Goal: Information Seeking & Learning: Check status

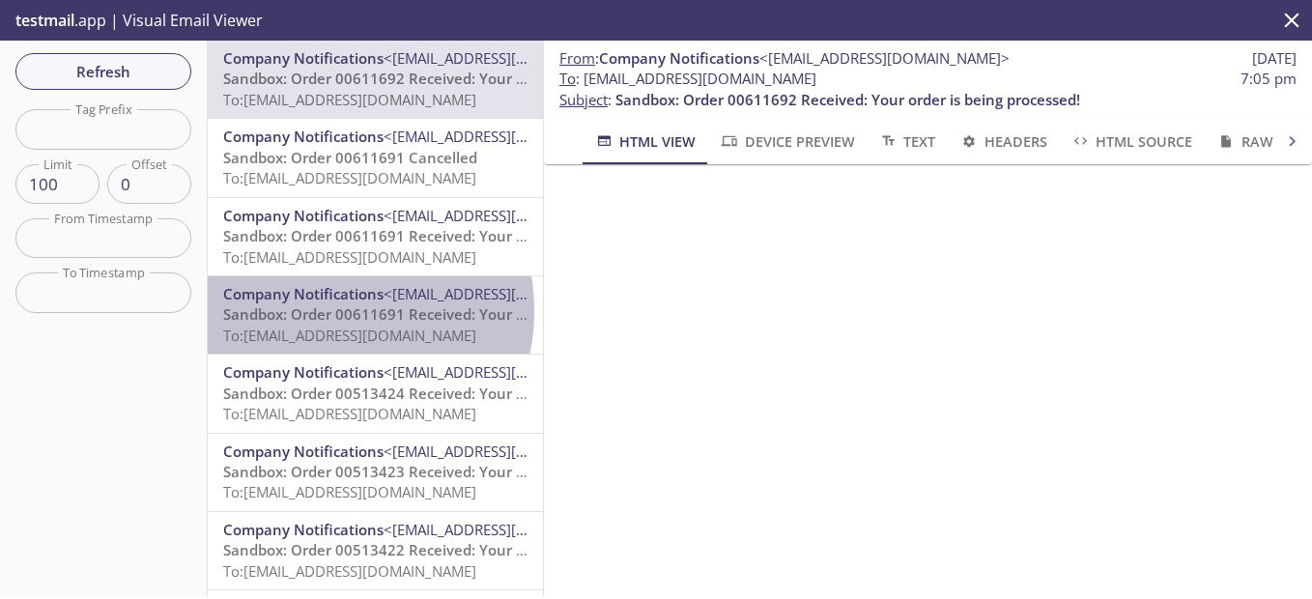
click at [321, 311] on span "Sandbox: Order 00611691 Received: Your order is being processed!" at bounding box center [455, 313] width 465 height 19
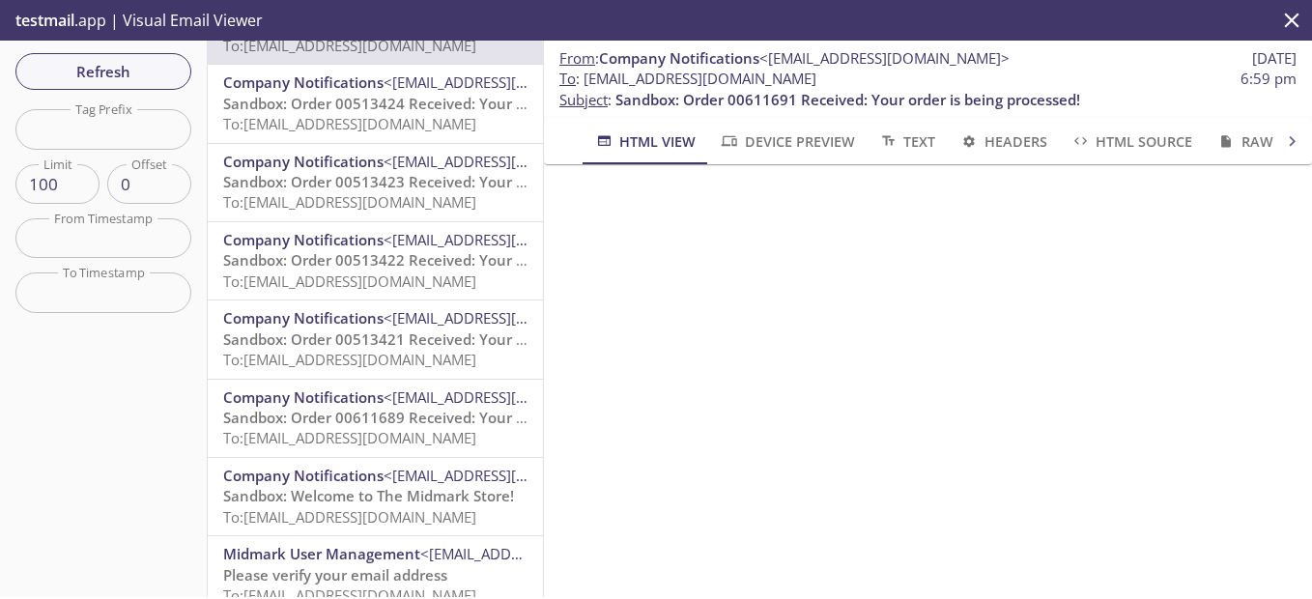
scroll to position [386, 0]
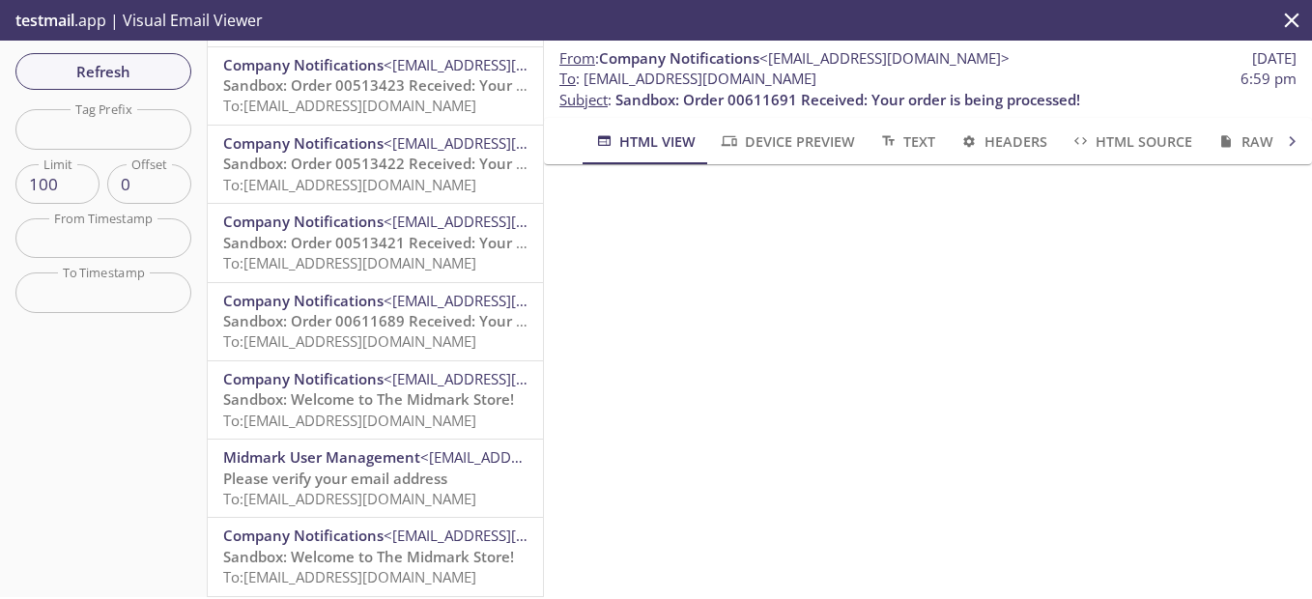
click at [366, 314] on span "Sandbox: Order 00611689 Received: Your order is being processed!" at bounding box center [455, 320] width 465 height 19
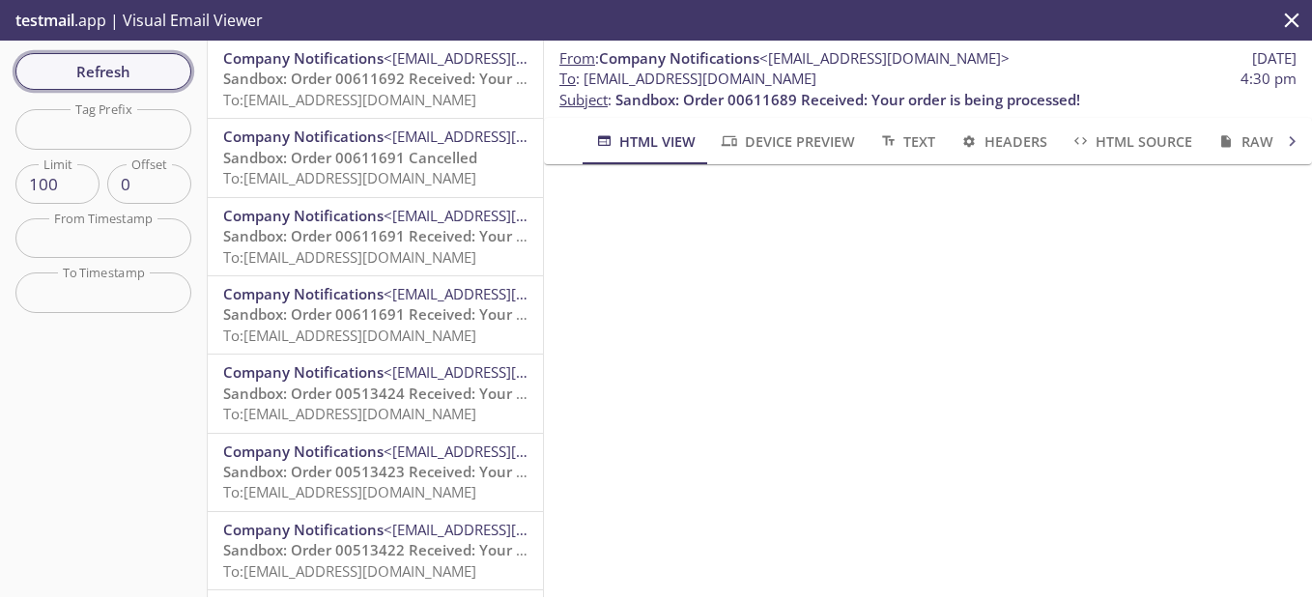
click at [142, 72] on span "Refresh" at bounding box center [103, 71] width 145 height 25
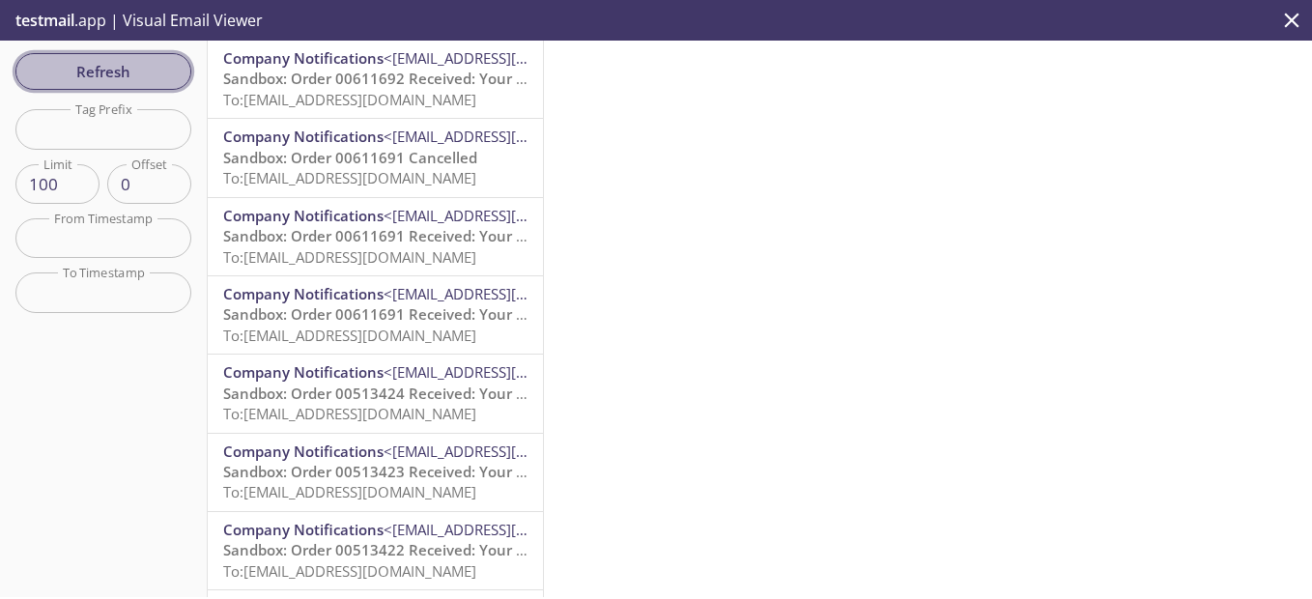
click at [142, 72] on span "Refresh" at bounding box center [103, 71] width 145 height 25
click at [163, 73] on span "Refresh" at bounding box center [103, 71] width 145 height 25
click at [162, 72] on span "Refresh" at bounding box center [103, 71] width 145 height 25
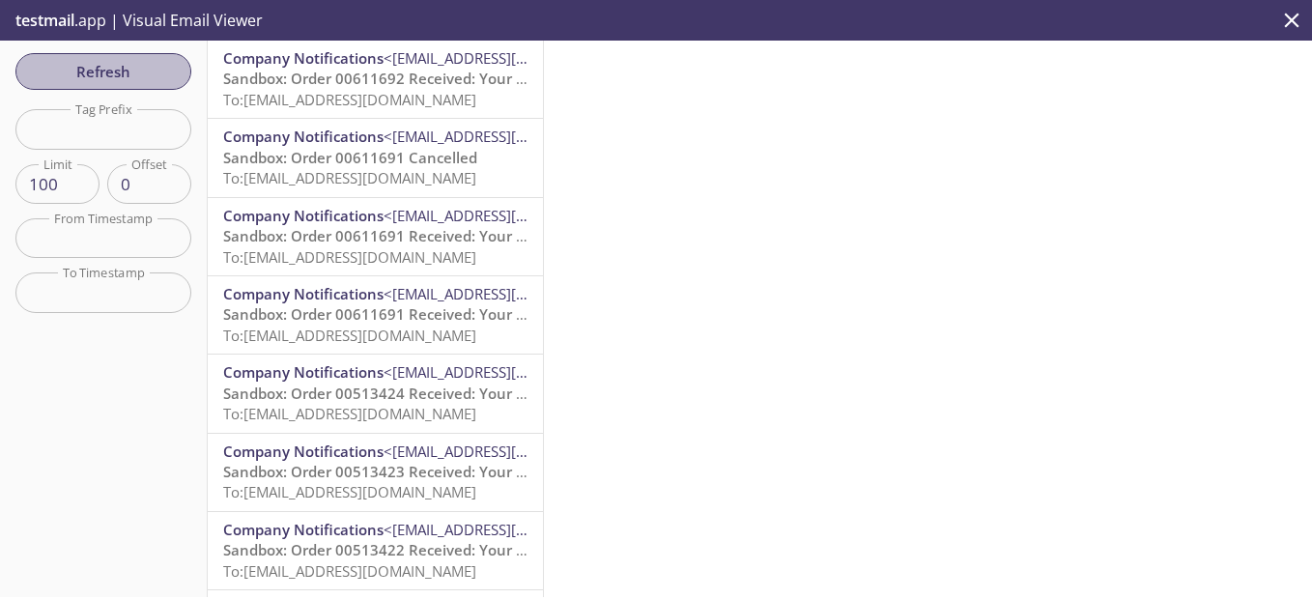
click at [162, 72] on span "Refresh" at bounding box center [103, 71] width 145 height 25
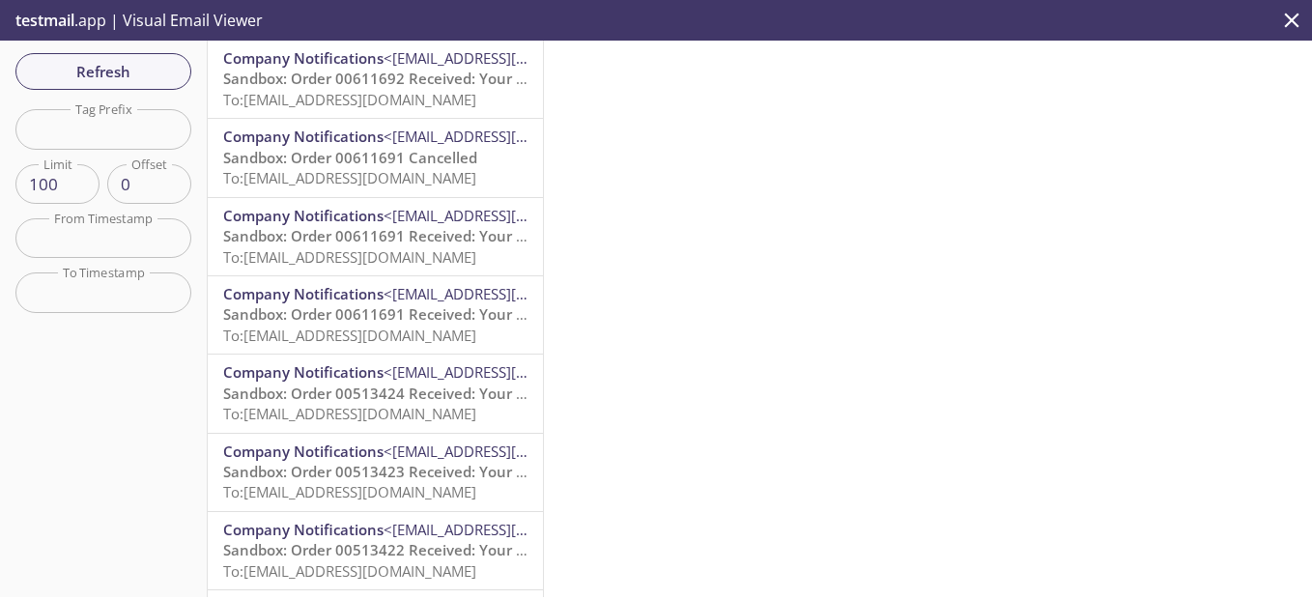
click at [52, 181] on input "100" at bounding box center [57, 184] width 84 height 40
click at [77, 188] on input "99" at bounding box center [57, 184] width 84 height 40
type input "100"
click at [78, 179] on input "100" at bounding box center [57, 184] width 84 height 40
click at [106, 74] on span "Refresh" at bounding box center [103, 71] width 145 height 25
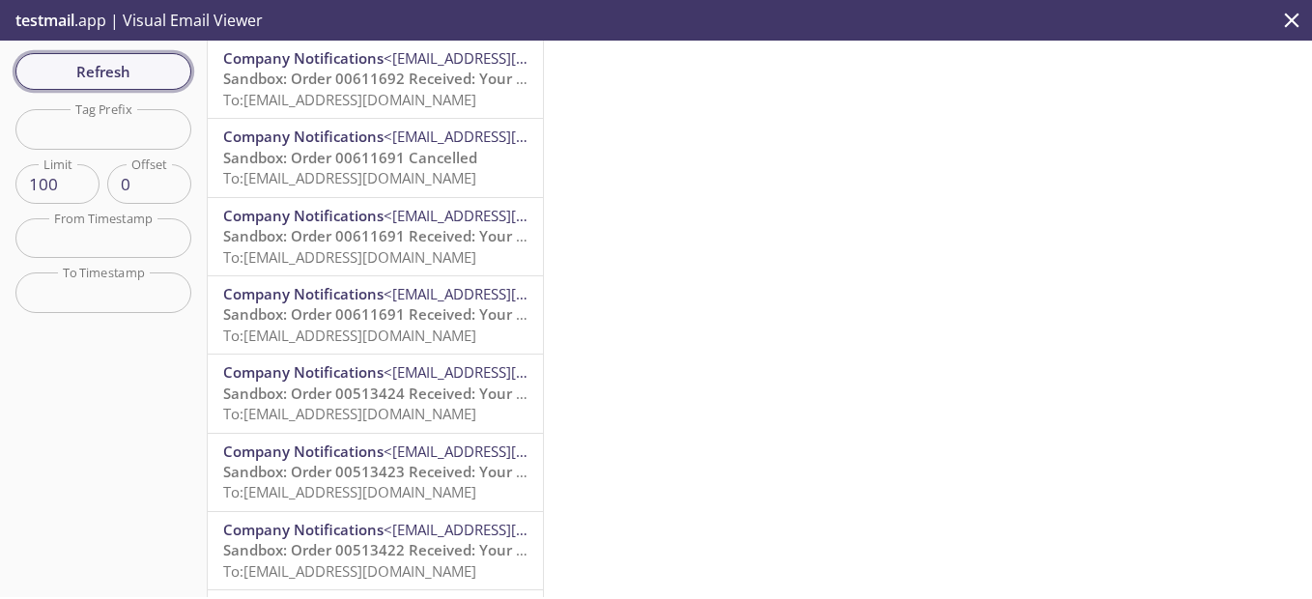
click at [106, 74] on span "Refresh" at bounding box center [103, 71] width 145 height 25
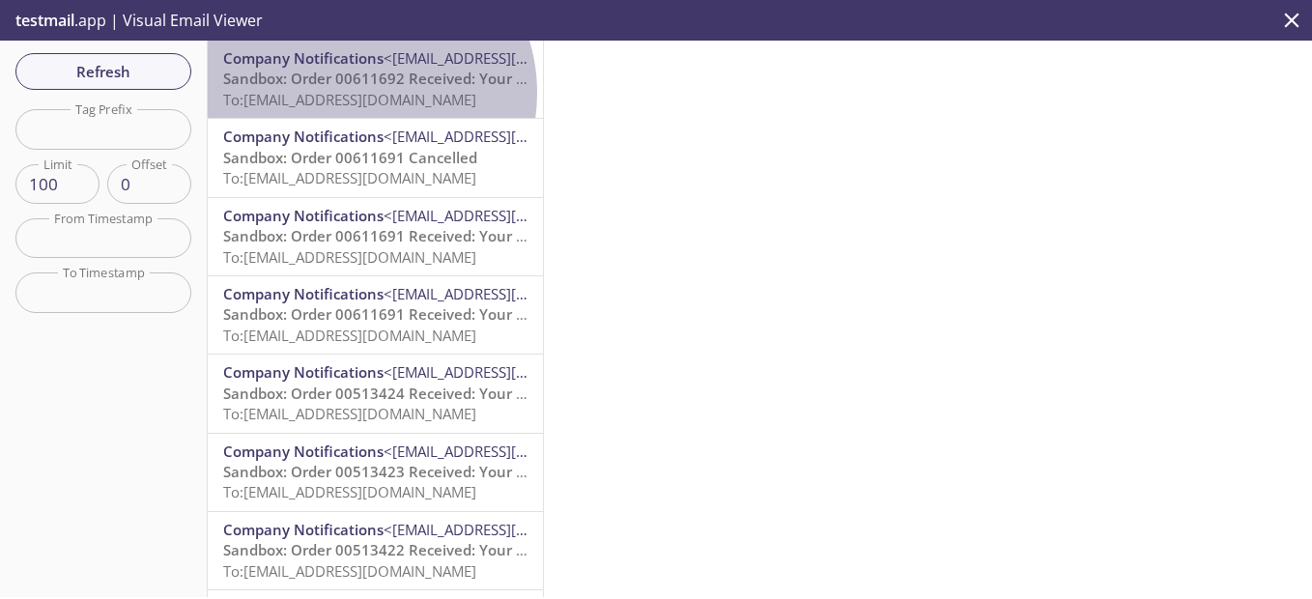
click at [357, 93] on span "To: [EMAIL_ADDRESS][DOMAIN_NAME]" at bounding box center [349, 99] width 253 height 19
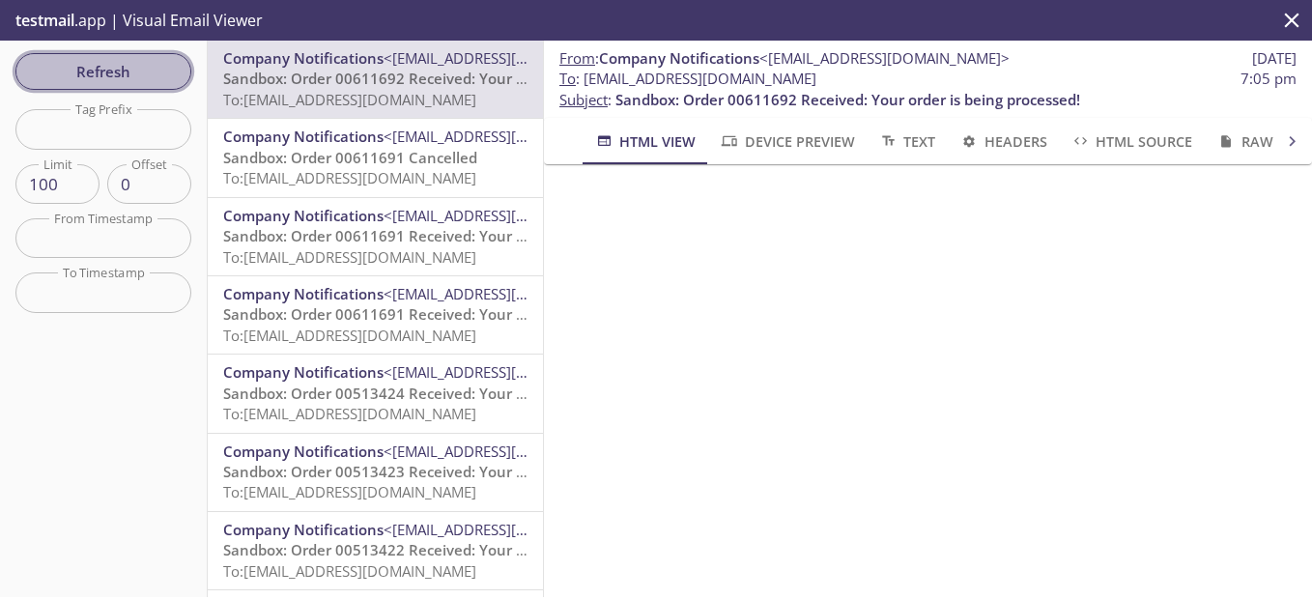
click at [128, 65] on span "Refresh" at bounding box center [103, 71] width 145 height 25
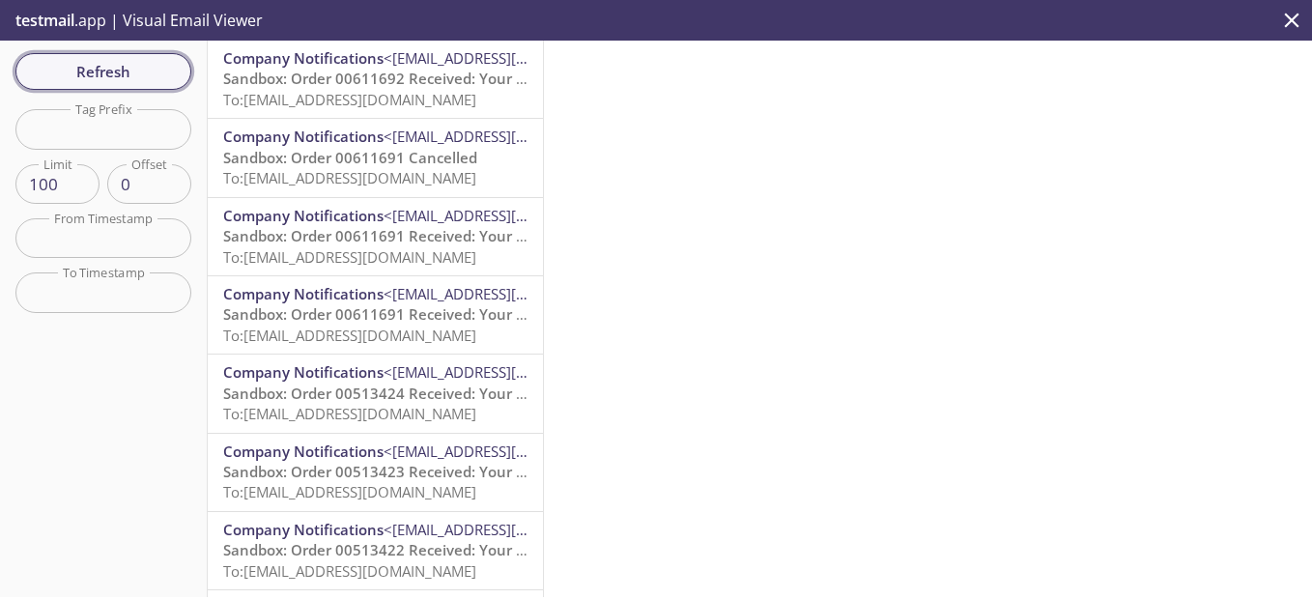
click at [128, 65] on span "Refresh" at bounding box center [103, 71] width 145 height 25
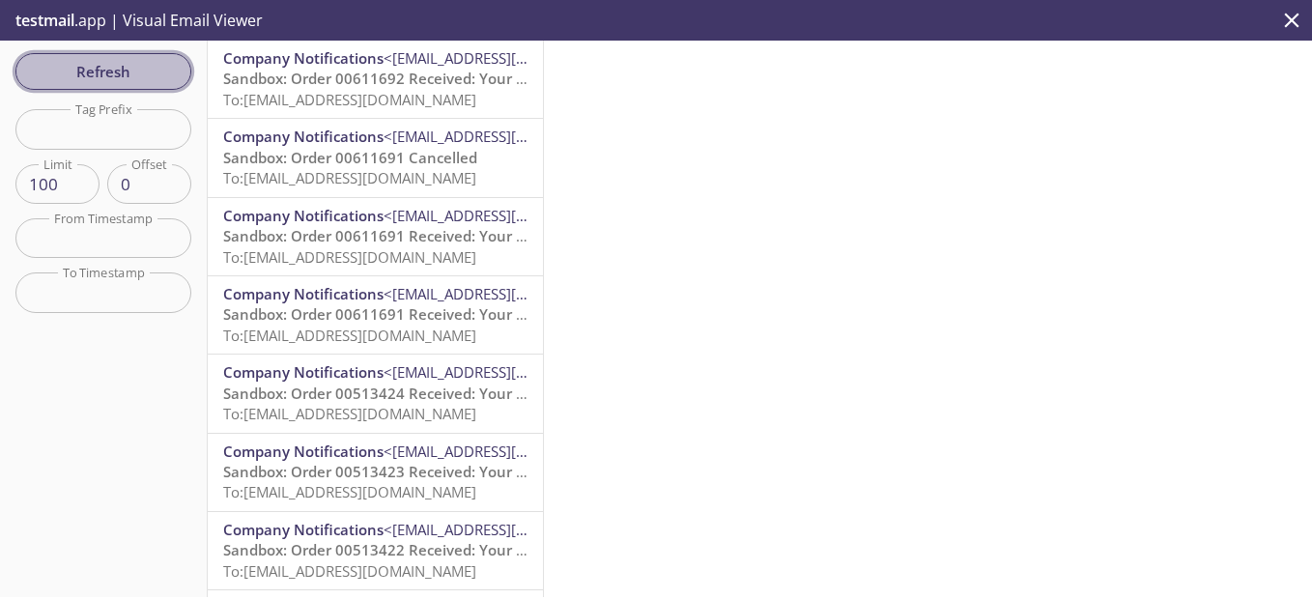
click at [128, 65] on span "Refresh" at bounding box center [103, 71] width 145 height 25
click at [299, 76] on span "Sandbox: Order 00611692 Received: Your order is being processed!" at bounding box center [455, 78] width 465 height 19
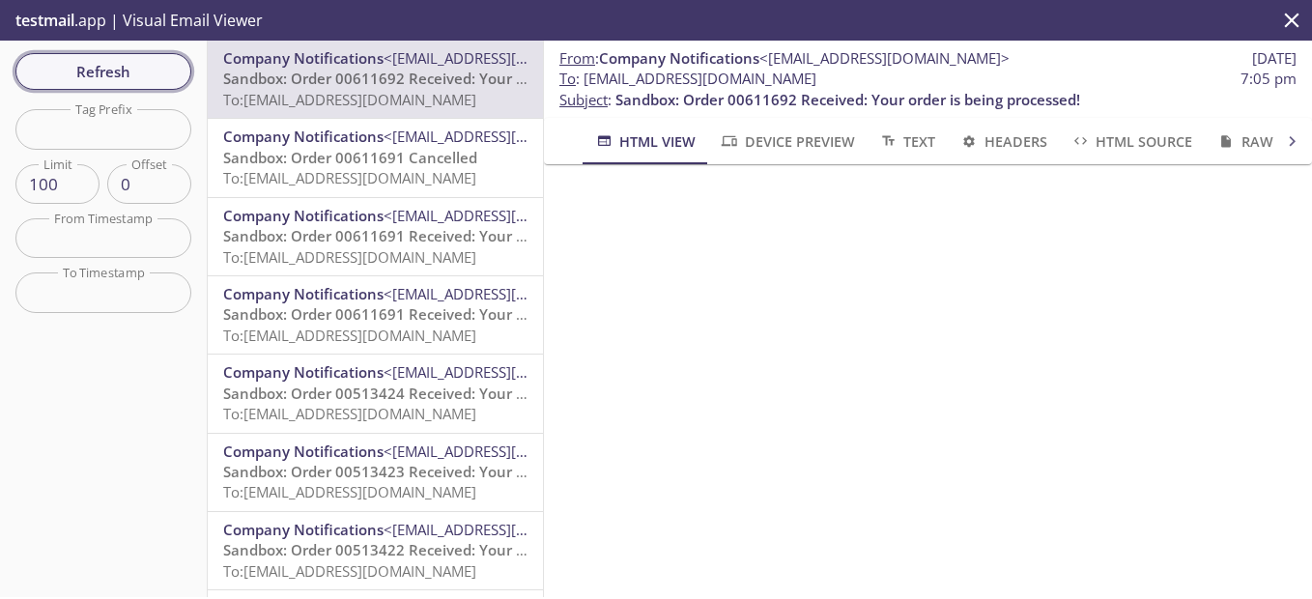
click at [127, 72] on span "Refresh" at bounding box center [103, 71] width 145 height 25
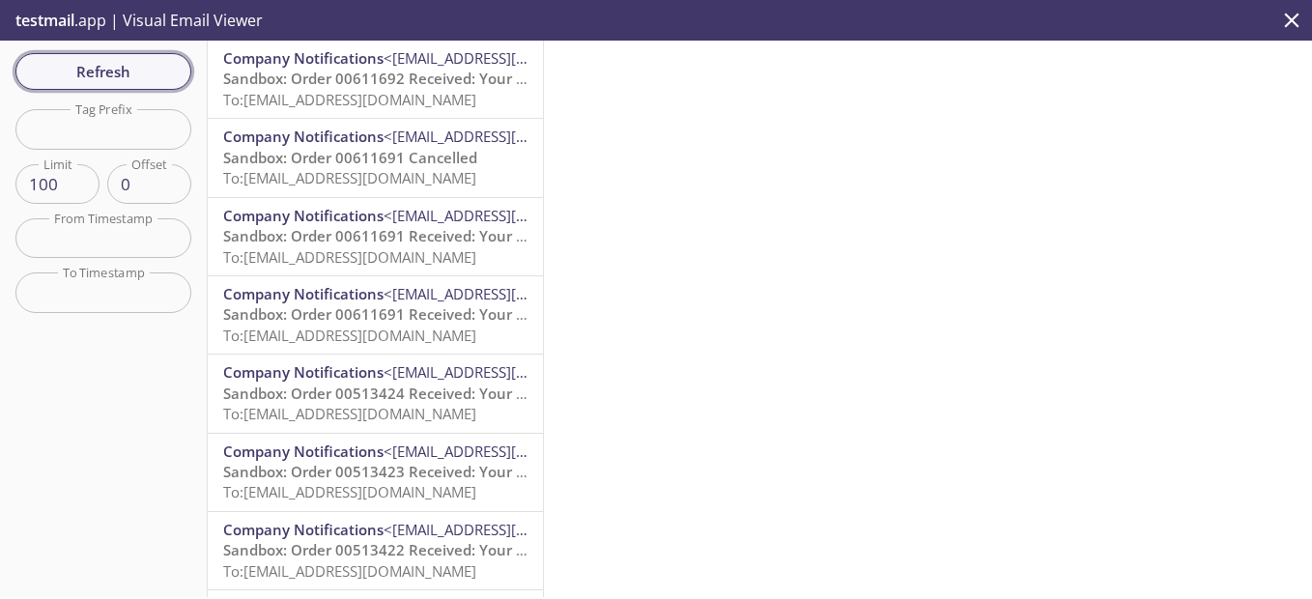
click at [127, 72] on span "Refresh" at bounding box center [103, 71] width 145 height 25
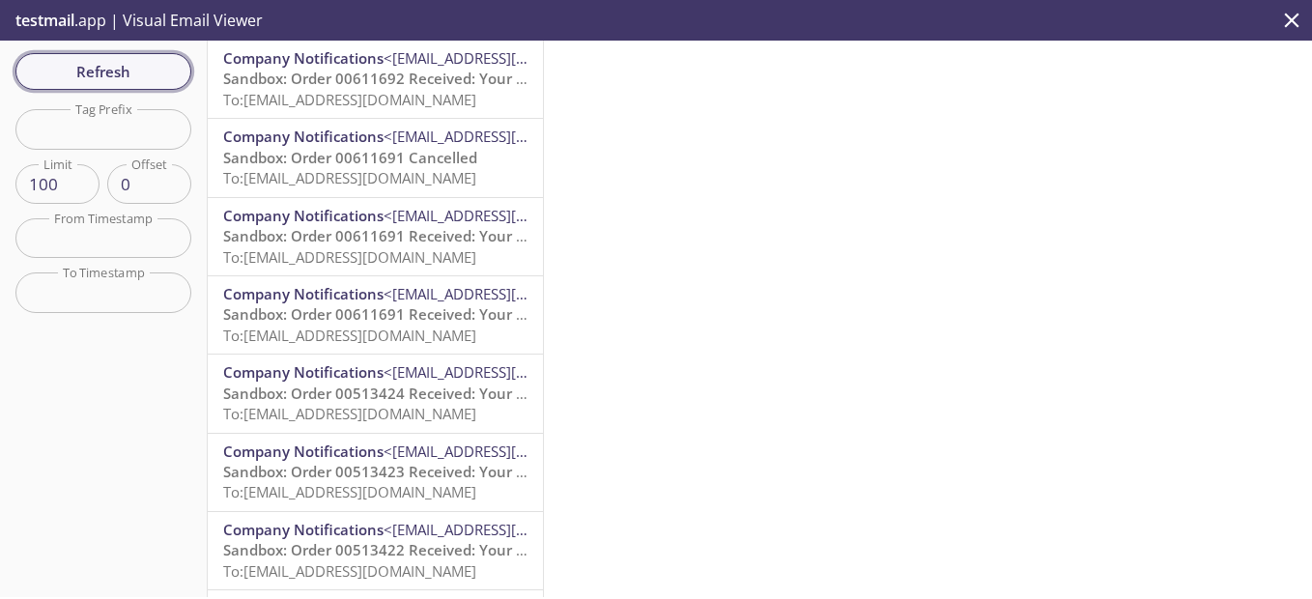
click at [127, 72] on span "Refresh" at bounding box center [103, 71] width 145 height 25
click at [375, 94] on span "To: [EMAIL_ADDRESS][DOMAIN_NAME]" at bounding box center [349, 99] width 253 height 19
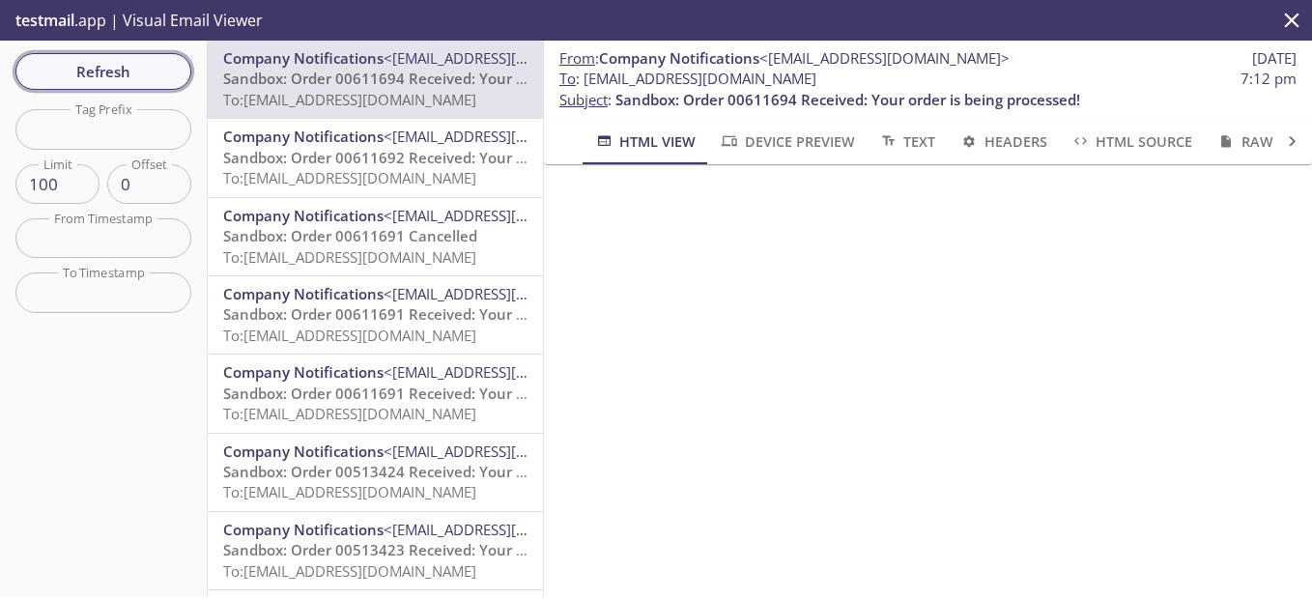
click at [148, 73] on span "Refresh" at bounding box center [103, 71] width 145 height 25
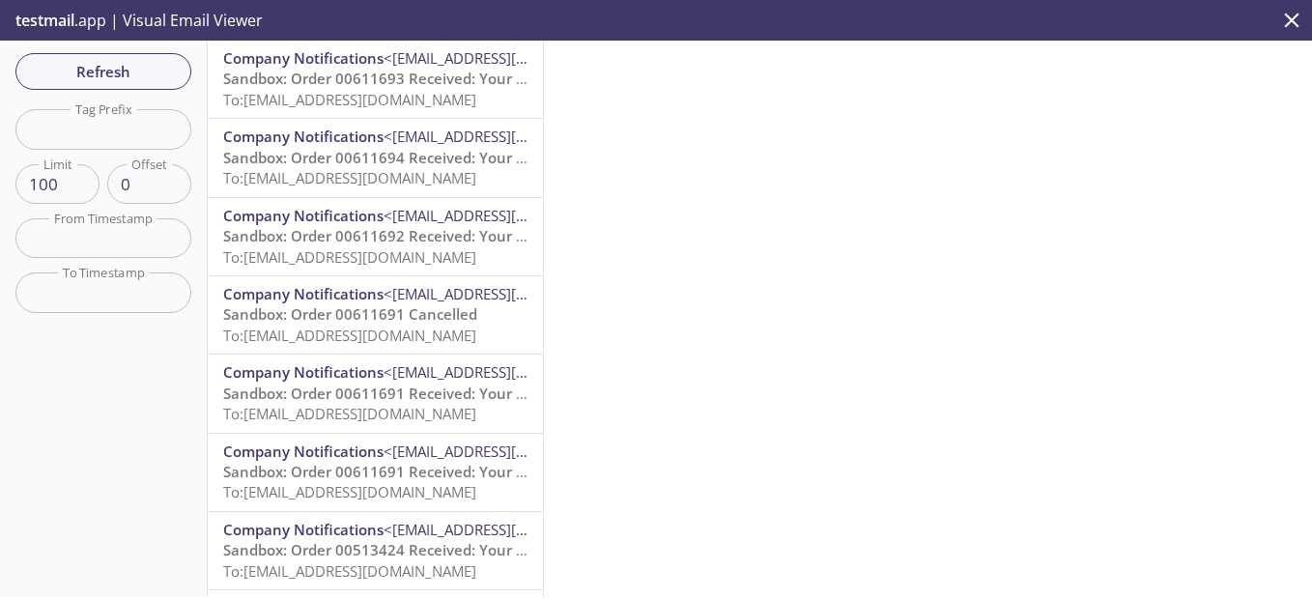
click at [379, 85] on span "Sandbox: Order 00611693 Received: Your order is being processed!" at bounding box center [455, 78] width 465 height 19
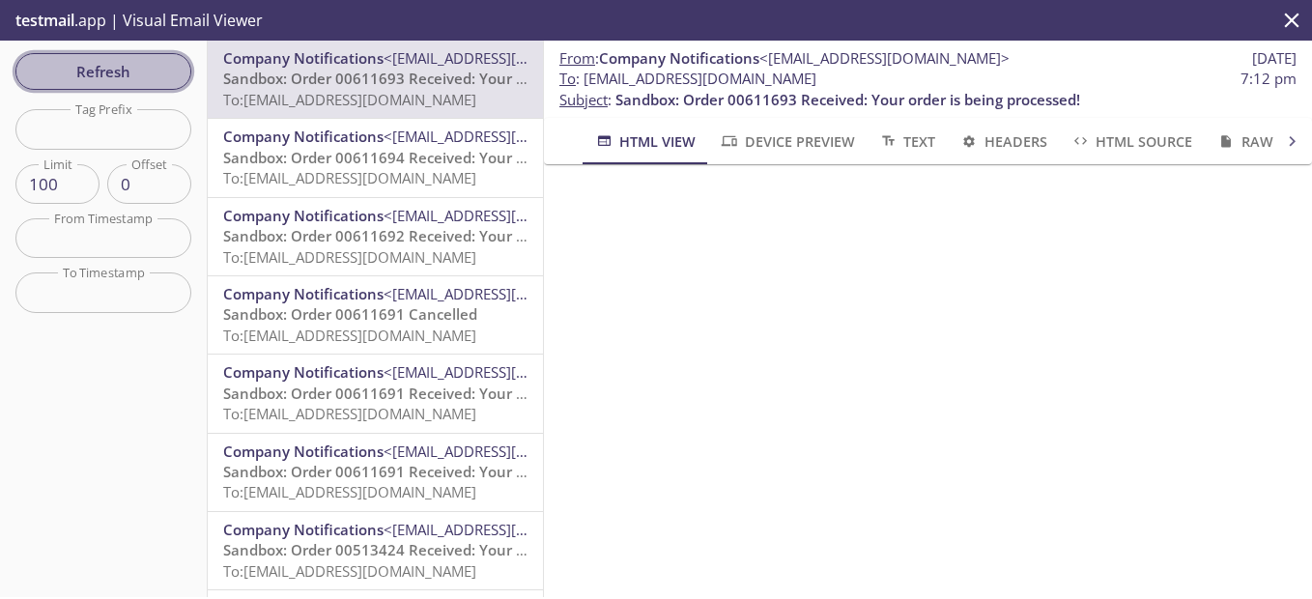
click at [141, 70] on span "Refresh" at bounding box center [103, 71] width 145 height 25
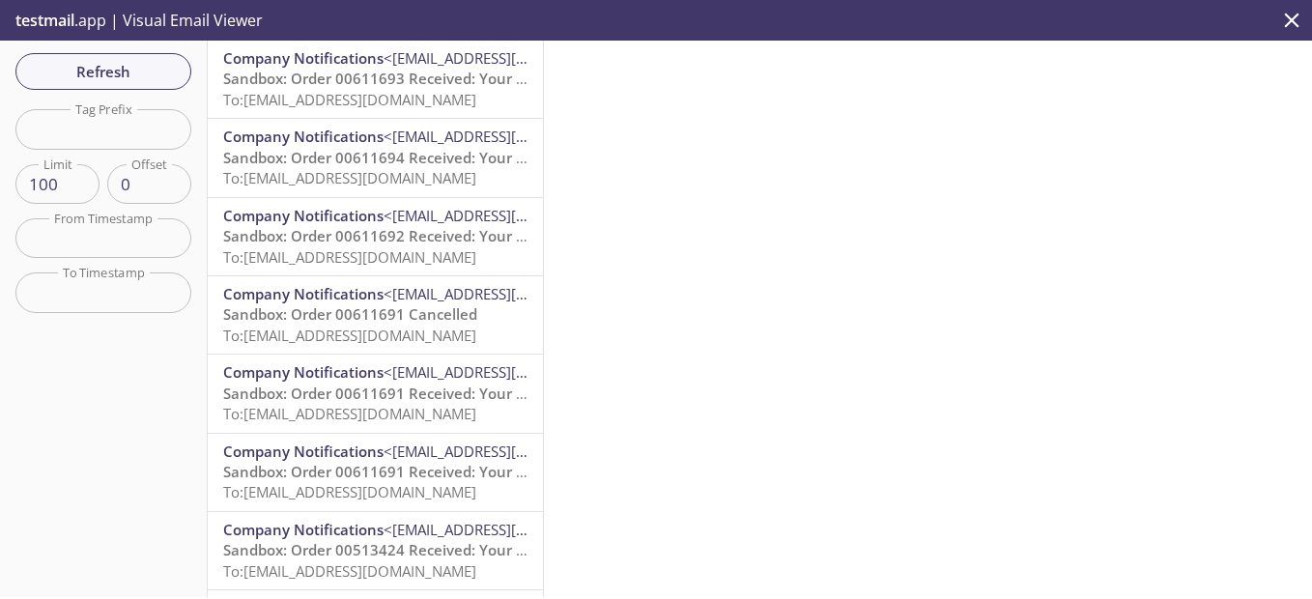
click at [386, 173] on span "To: [EMAIL_ADDRESS][DOMAIN_NAME]" at bounding box center [349, 177] width 253 height 19
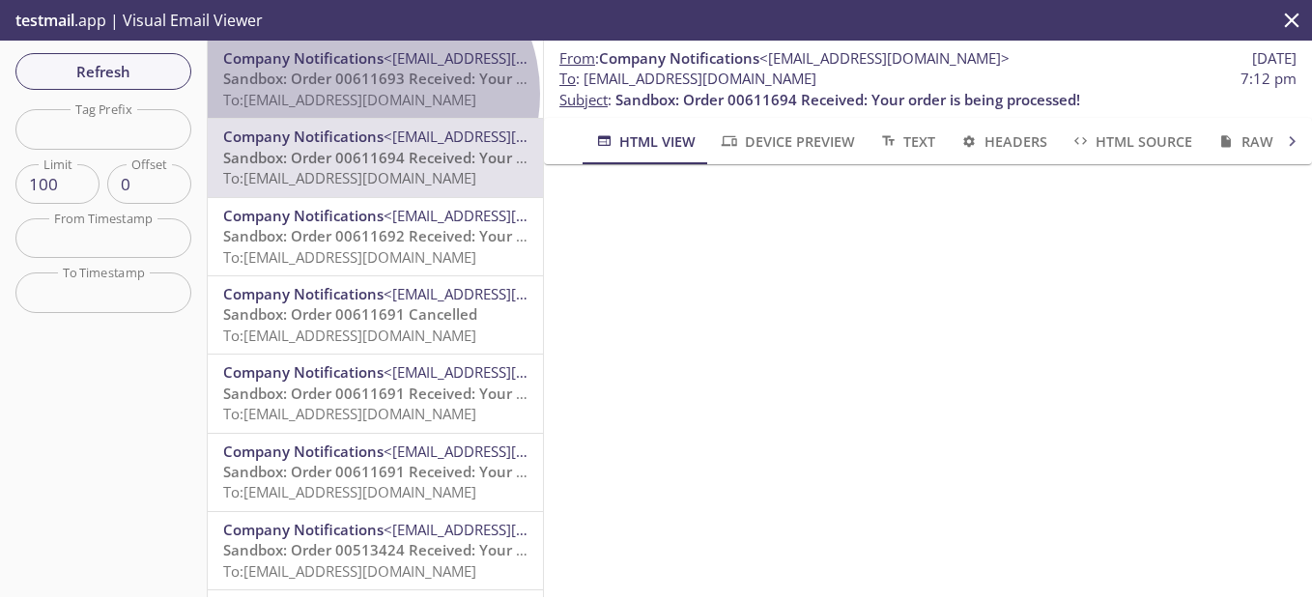
click at [369, 94] on span "To: [EMAIL_ADDRESS][DOMAIN_NAME]" at bounding box center [349, 99] width 253 height 19
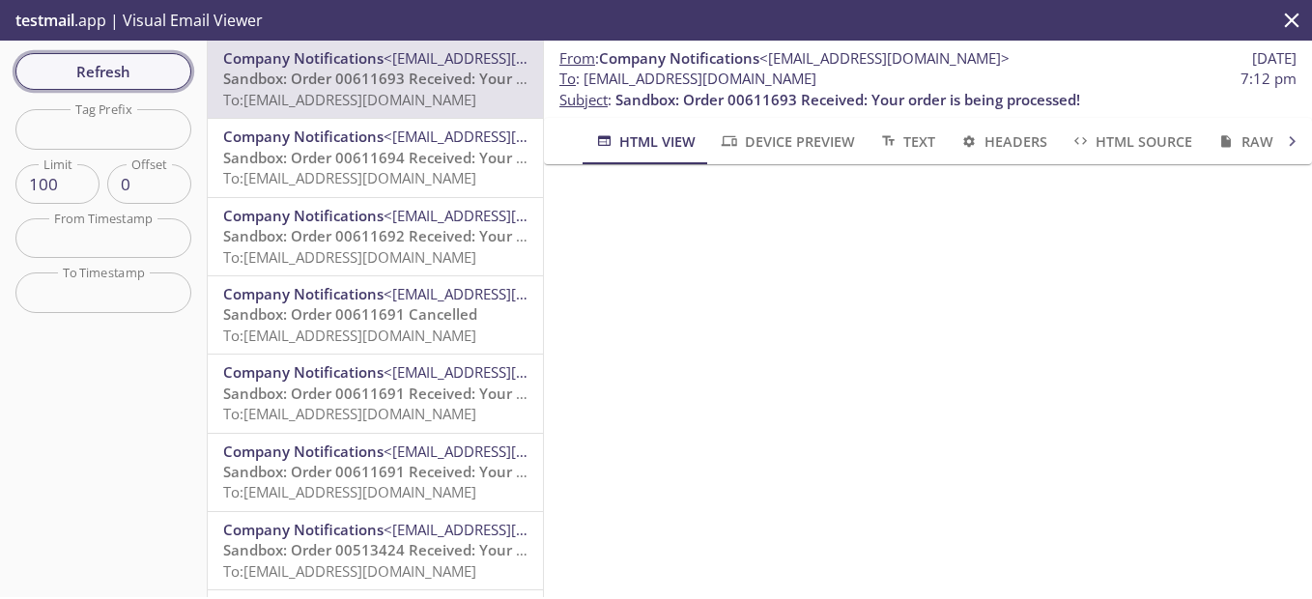
click at [128, 65] on span "Refresh" at bounding box center [103, 71] width 145 height 25
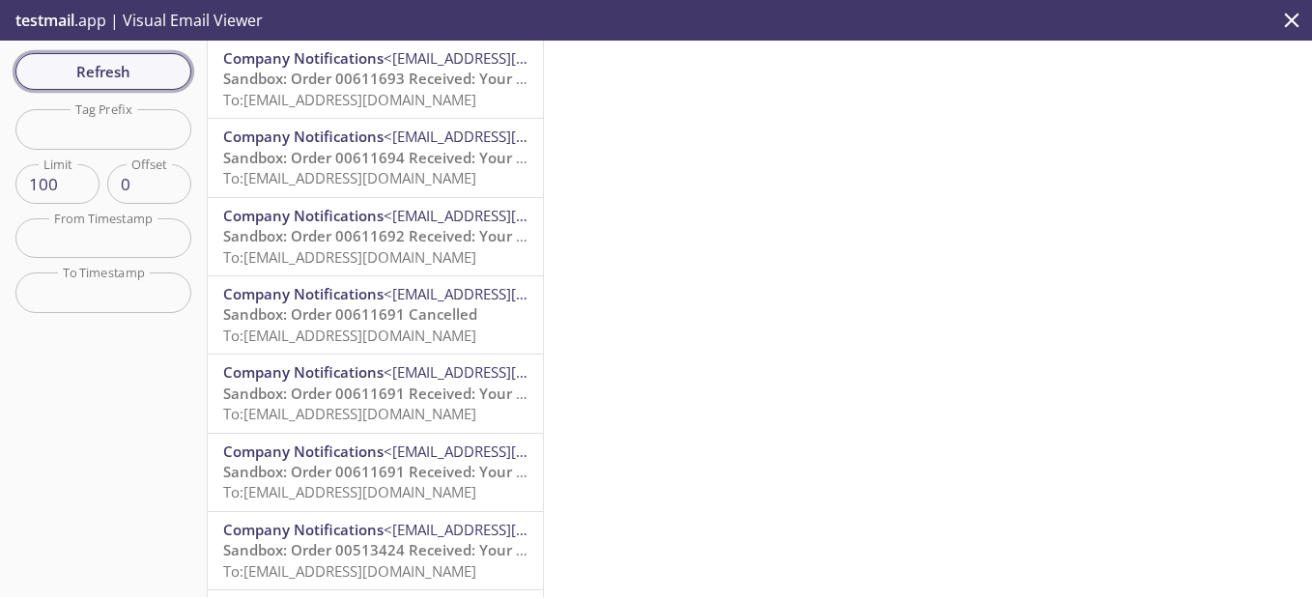
click at [128, 65] on span "Refresh" at bounding box center [103, 71] width 145 height 25
click at [385, 83] on span "Sandbox: Order 00611693 Received: Your order is being processed!" at bounding box center [455, 78] width 465 height 19
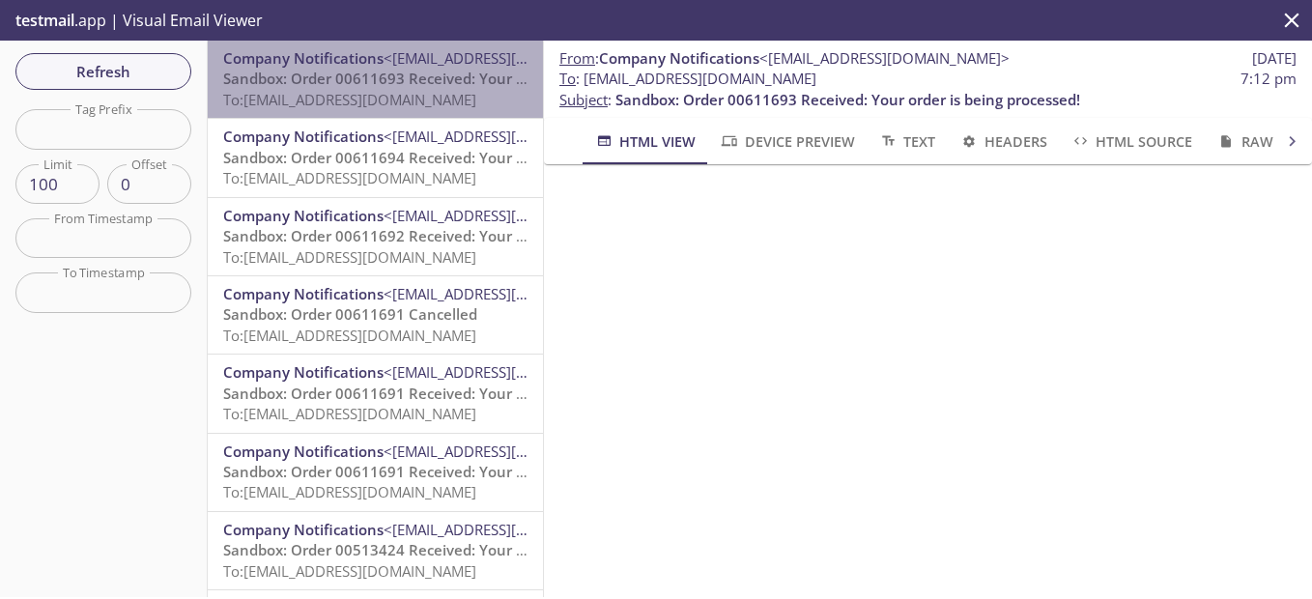
click at [402, 81] on span "Sandbox: Order 00611693 Received: Your order is being processed!" at bounding box center [455, 78] width 465 height 19
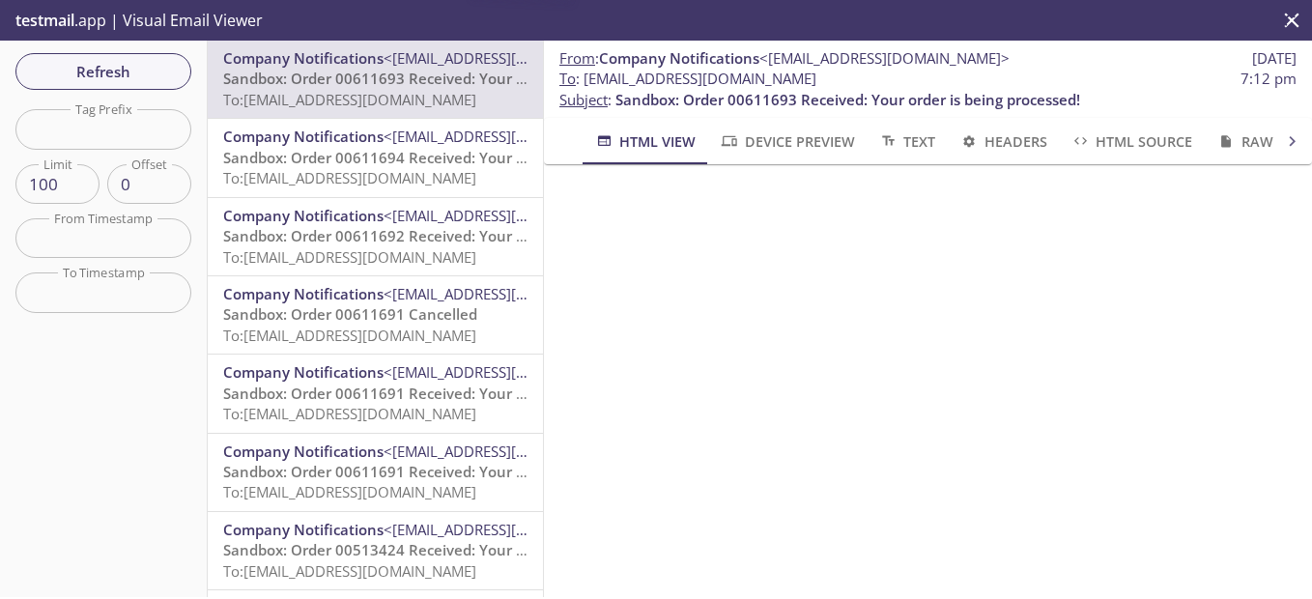
click at [402, 81] on span "Sandbox: Order 00611693 Received: Your order is being processed!" at bounding box center [455, 78] width 465 height 19
click at [117, 76] on span "Refresh" at bounding box center [103, 71] width 145 height 25
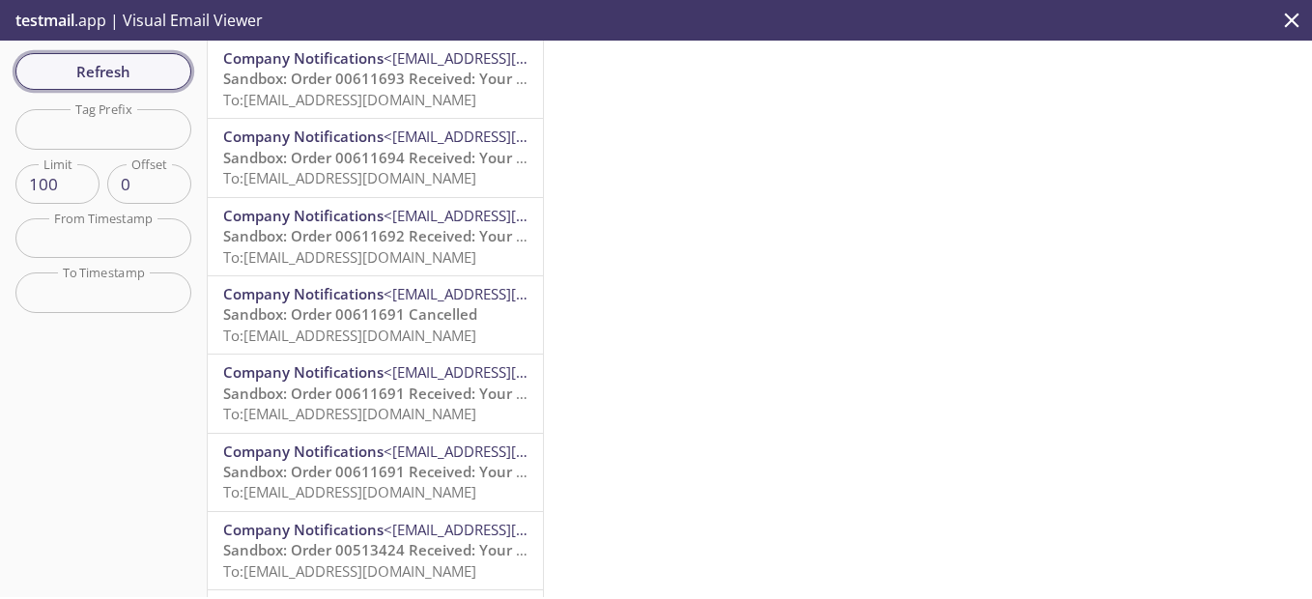
click at [117, 76] on span "Refresh" at bounding box center [103, 71] width 145 height 25
click at [138, 71] on span "Refresh" at bounding box center [103, 71] width 145 height 25
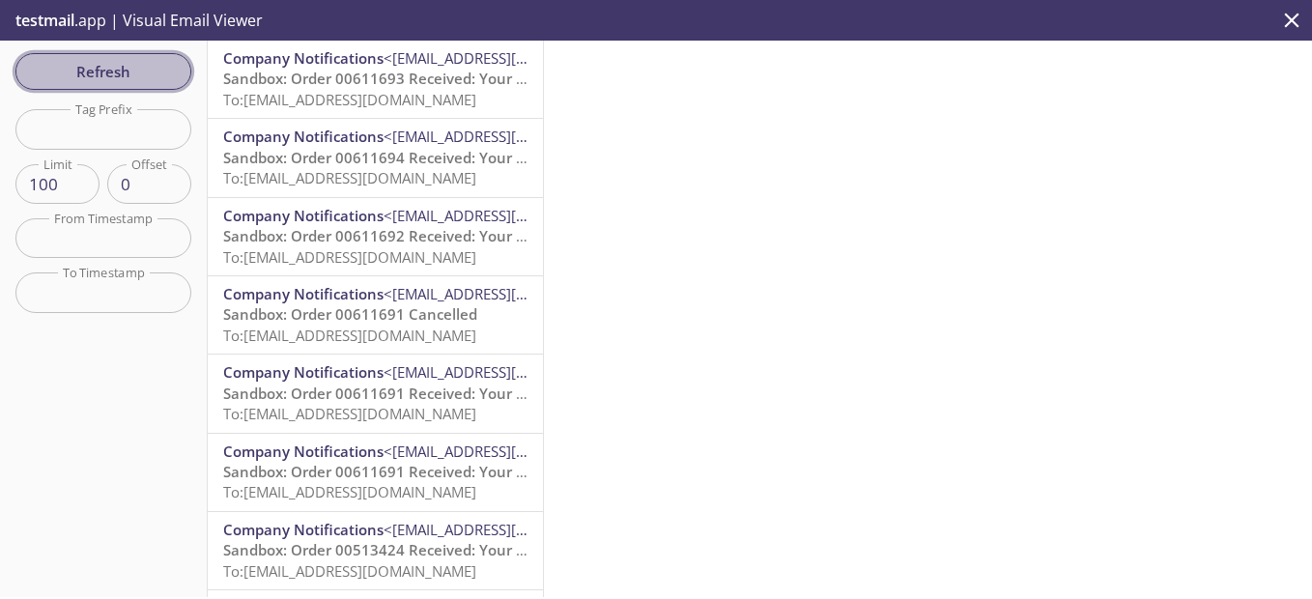
click at [138, 71] on span "Refresh" at bounding box center [103, 71] width 145 height 25
click at [120, 77] on span "Refresh" at bounding box center [103, 71] width 145 height 25
click at [141, 84] on span "Refresh" at bounding box center [103, 71] width 145 height 25
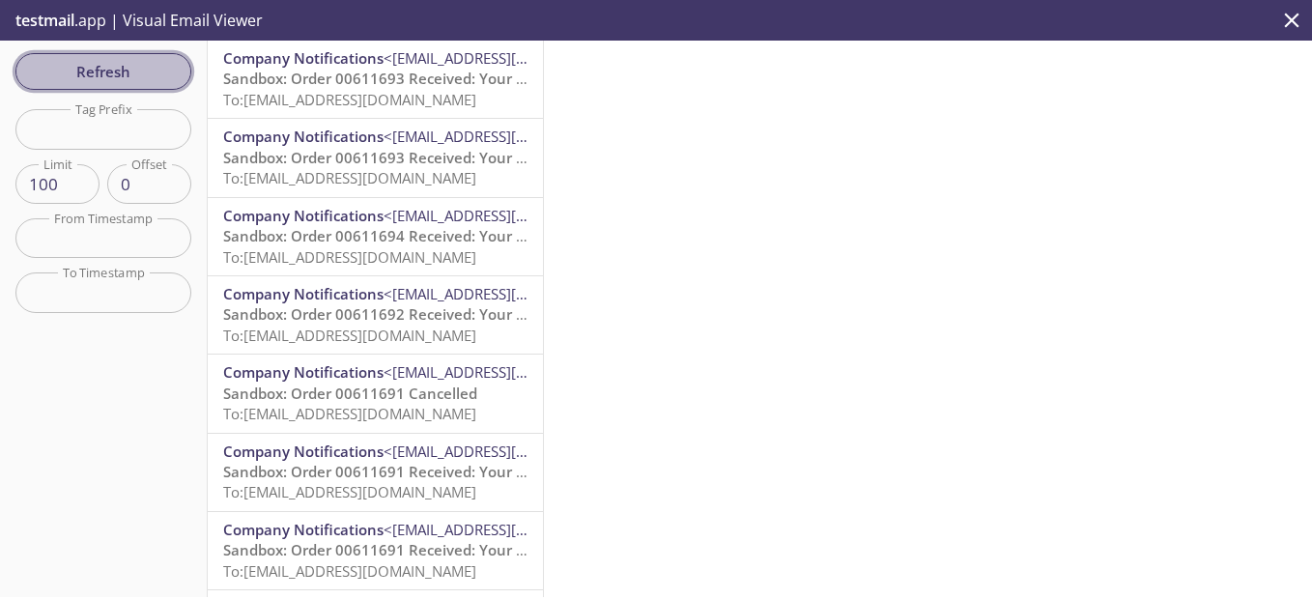
click at [141, 84] on span "Refresh" at bounding box center [103, 71] width 145 height 25
click at [137, 71] on span "Refresh" at bounding box center [103, 71] width 145 height 25
click at [127, 79] on span "Refresh" at bounding box center [103, 71] width 145 height 25
click at [126, 79] on span "Refresh" at bounding box center [103, 71] width 145 height 25
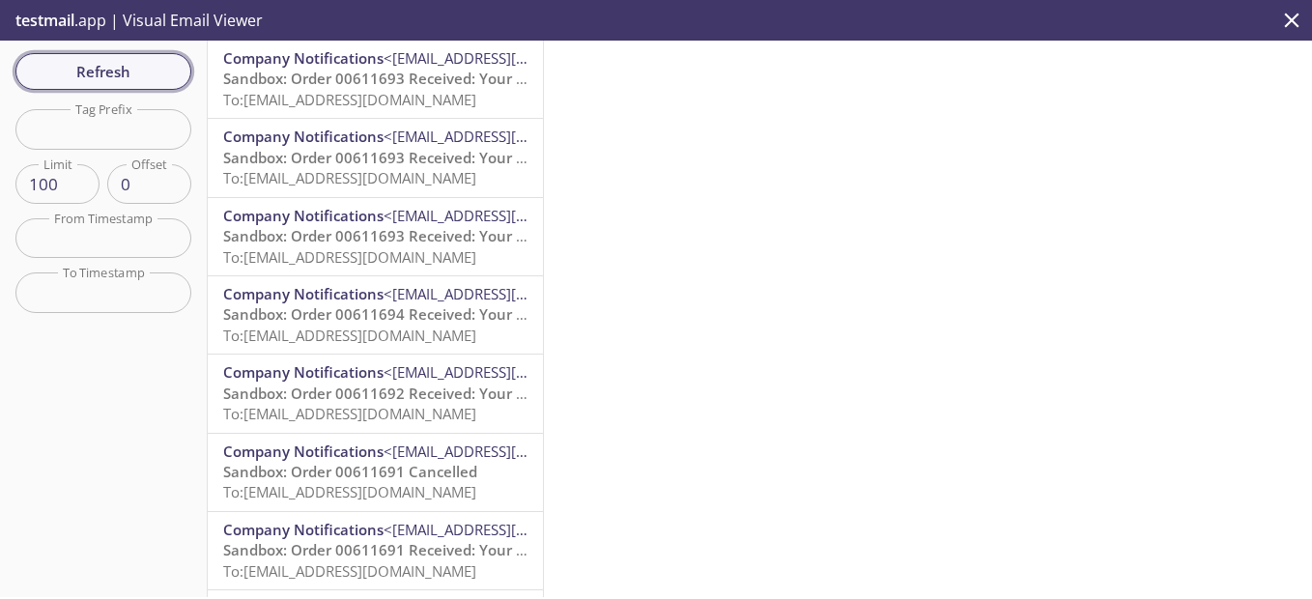
click at [126, 79] on span "Refresh" at bounding box center [103, 71] width 145 height 25
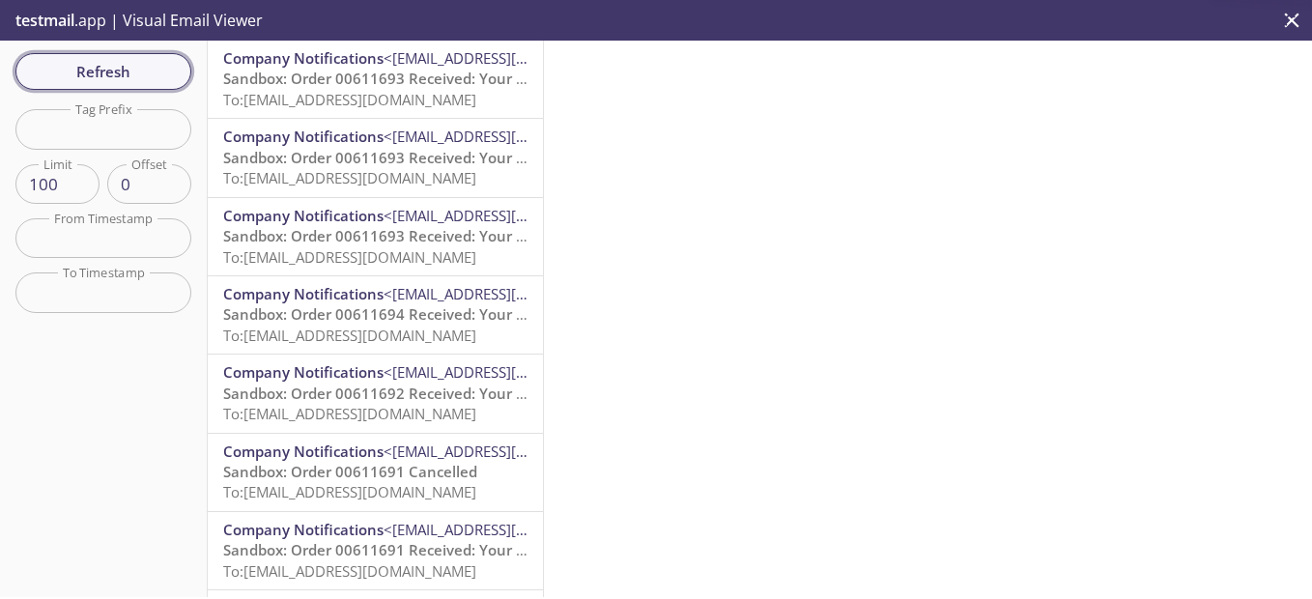
click at [126, 79] on span "Refresh" at bounding box center [103, 71] width 145 height 25
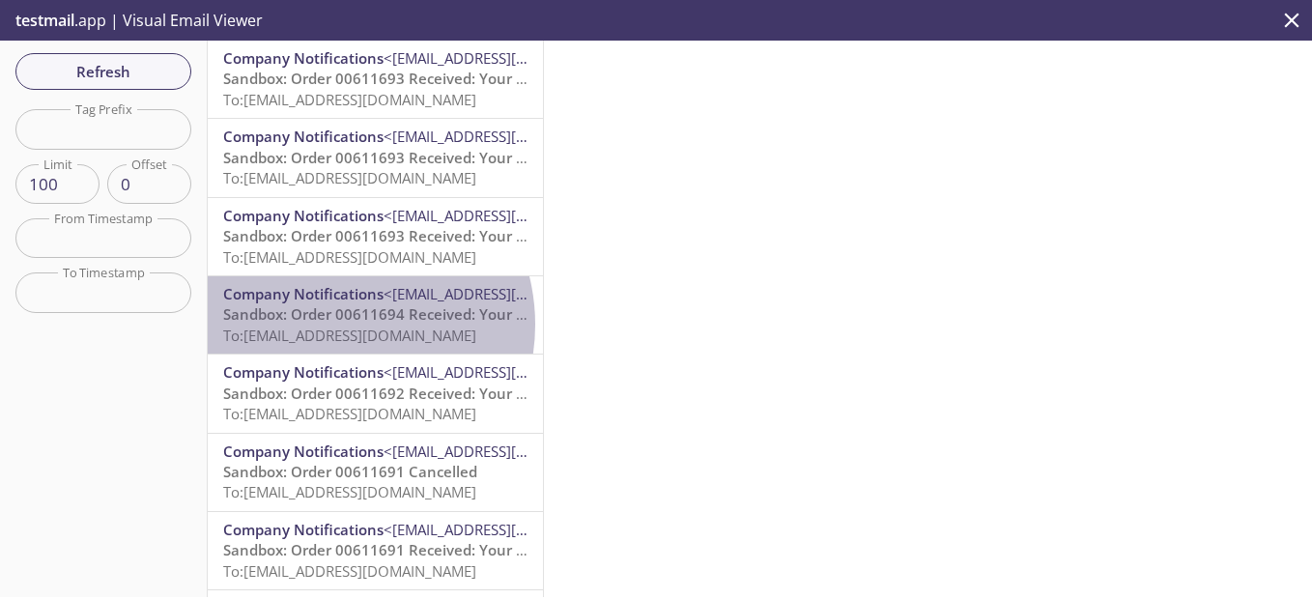
click at [332, 326] on span "To: [EMAIL_ADDRESS][DOMAIN_NAME]" at bounding box center [349, 335] width 253 height 19
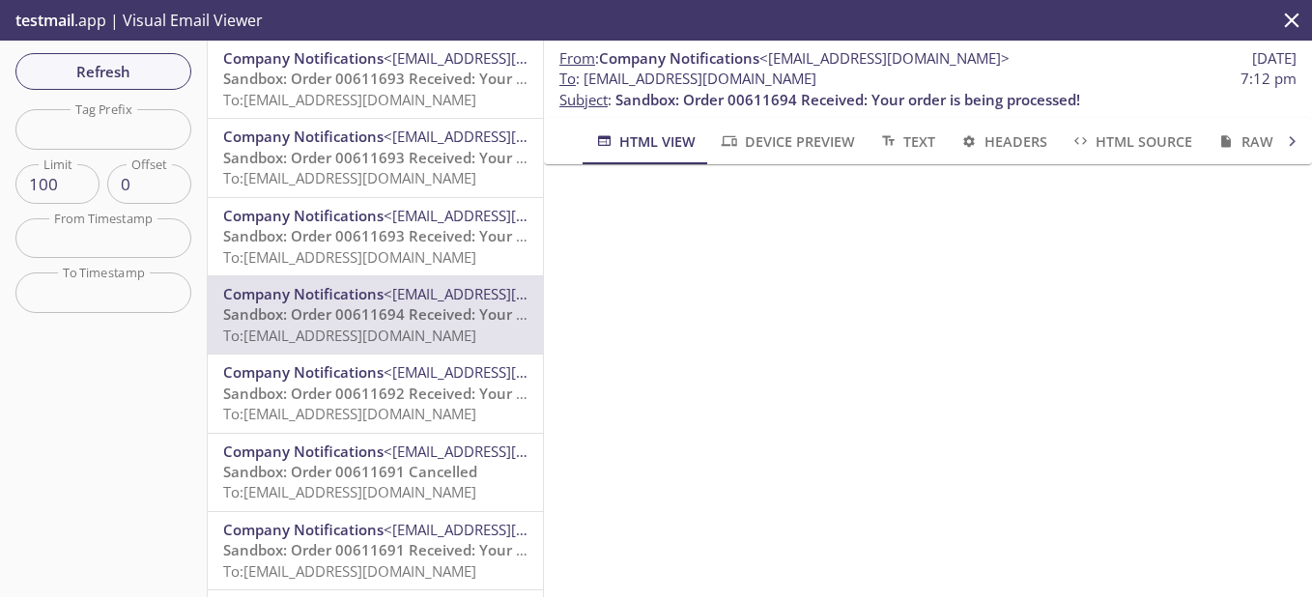
click at [359, 84] on span "Sandbox: Order 00611693 Received: Your order is being processed!" at bounding box center [455, 78] width 465 height 19
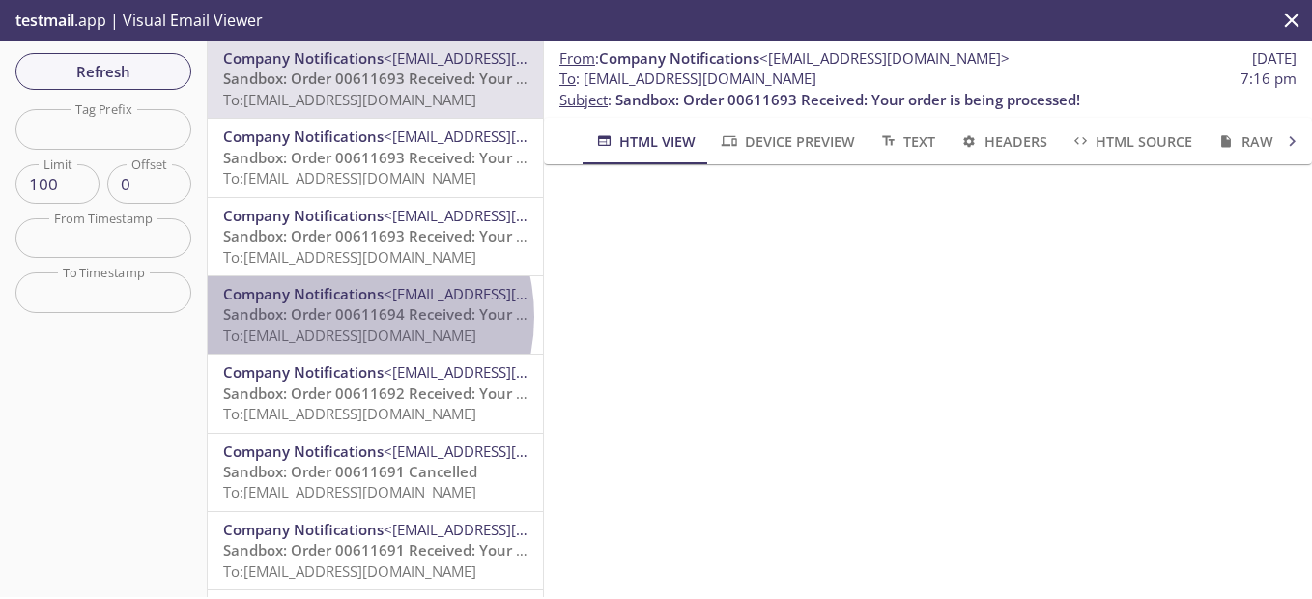
click at [339, 317] on span "Sandbox: Order 00611694 Received: Your order is being processed!" at bounding box center [455, 313] width 465 height 19
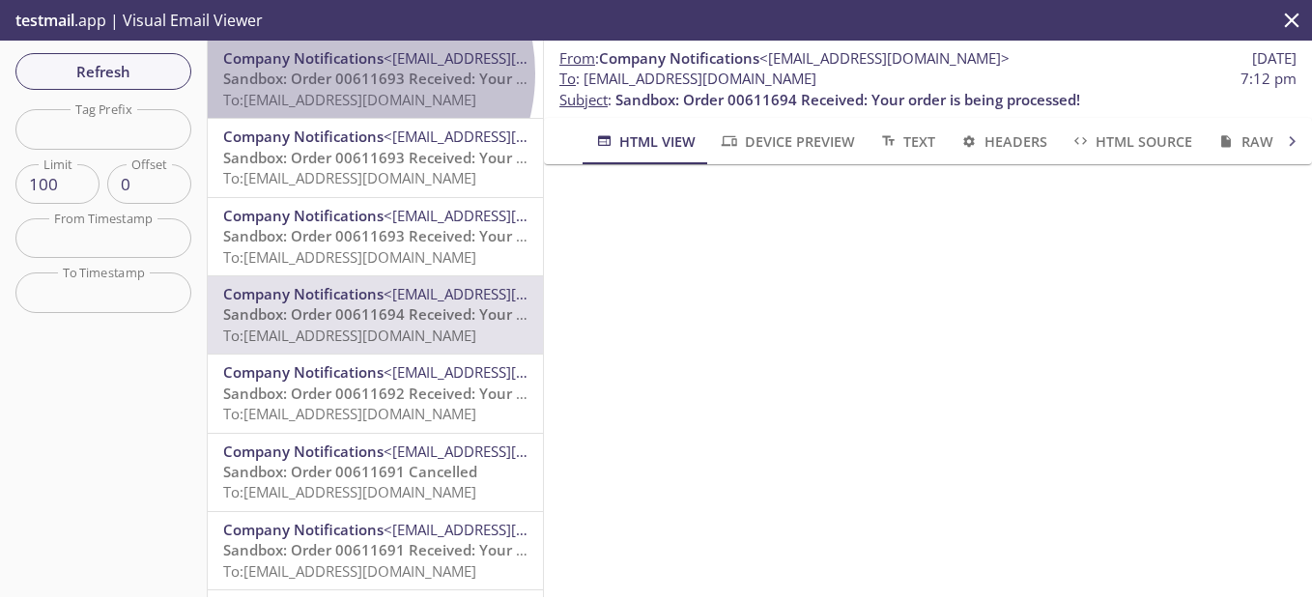
click at [347, 73] on span "Sandbox: Order 00611693 Received: Your order is being processed!" at bounding box center [455, 78] width 465 height 19
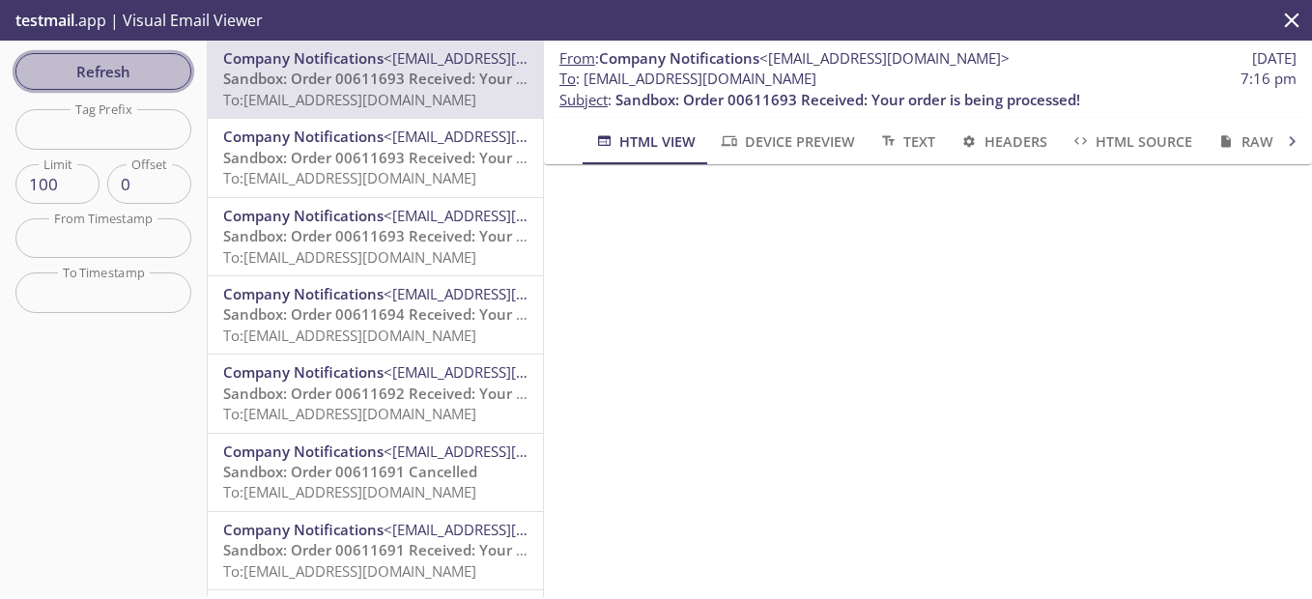
click at [140, 66] on span "Refresh" at bounding box center [103, 71] width 145 height 25
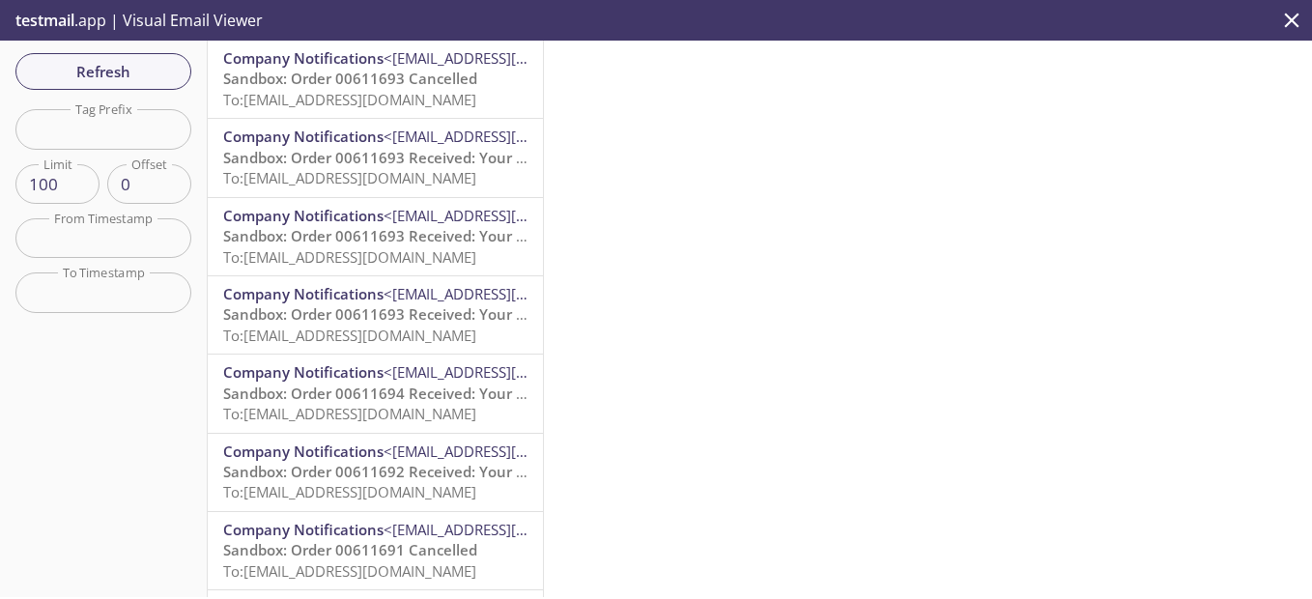
click at [339, 418] on span "To: [EMAIL_ADDRESS][DOMAIN_NAME]" at bounding box center [349, 413] width 253 height 19
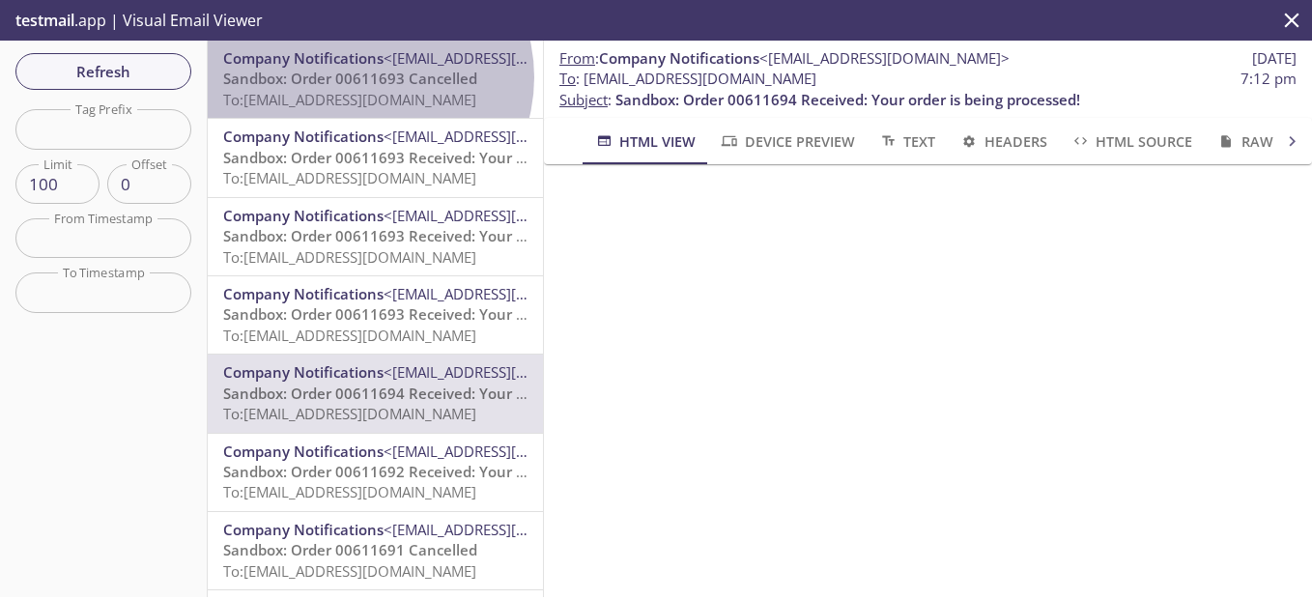
click at [366, 77] on span "Sandbox: Order 00611693 Cancelled" at bounding box center [350, 78] width 254 height 19
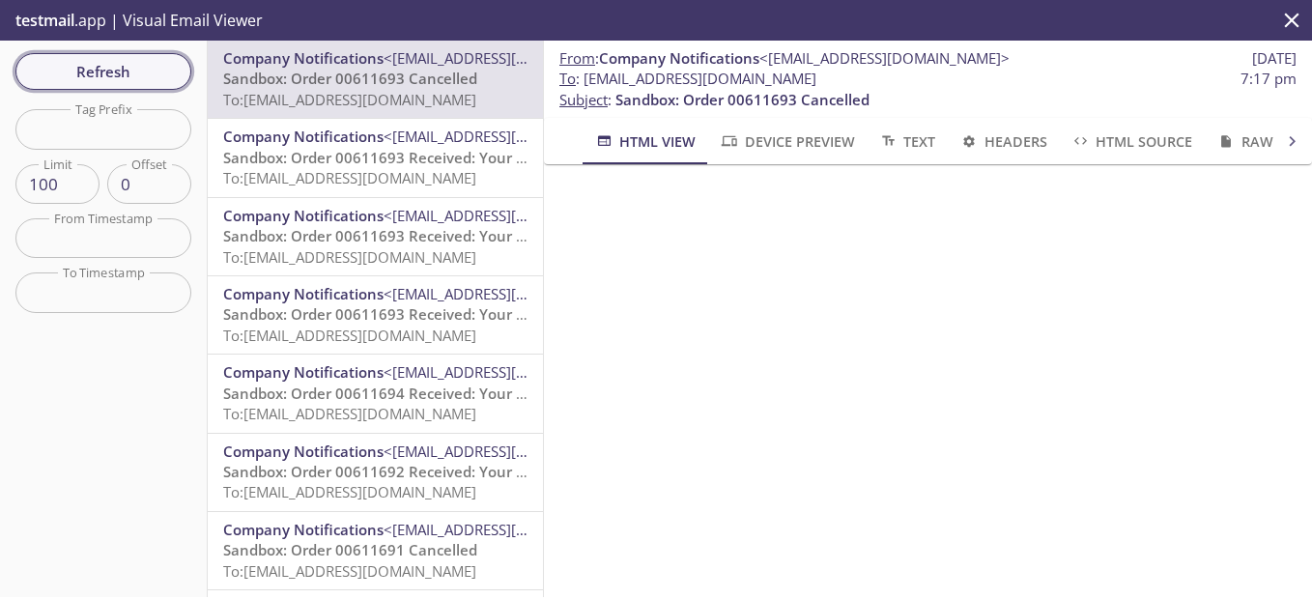
click at [125, 61] on span "Refresh" at bounding box center [103, 71] width 145 height 25
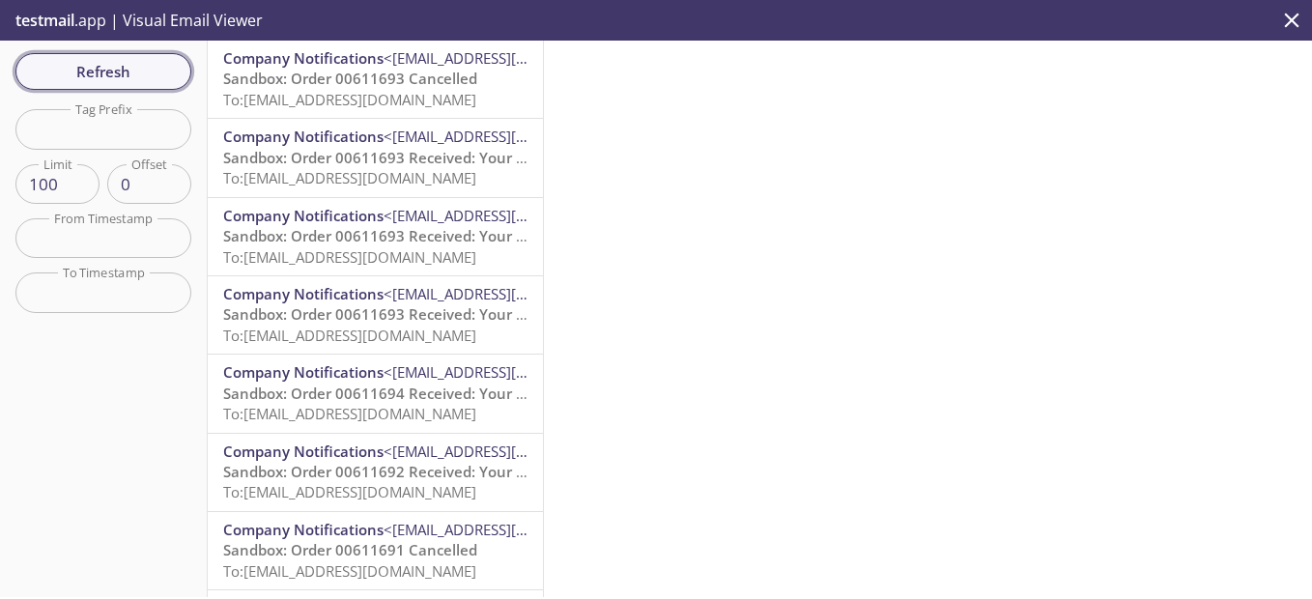
click at [125, 61] on span "Refresh" at bounding box center [103, 71] width 145 height 25
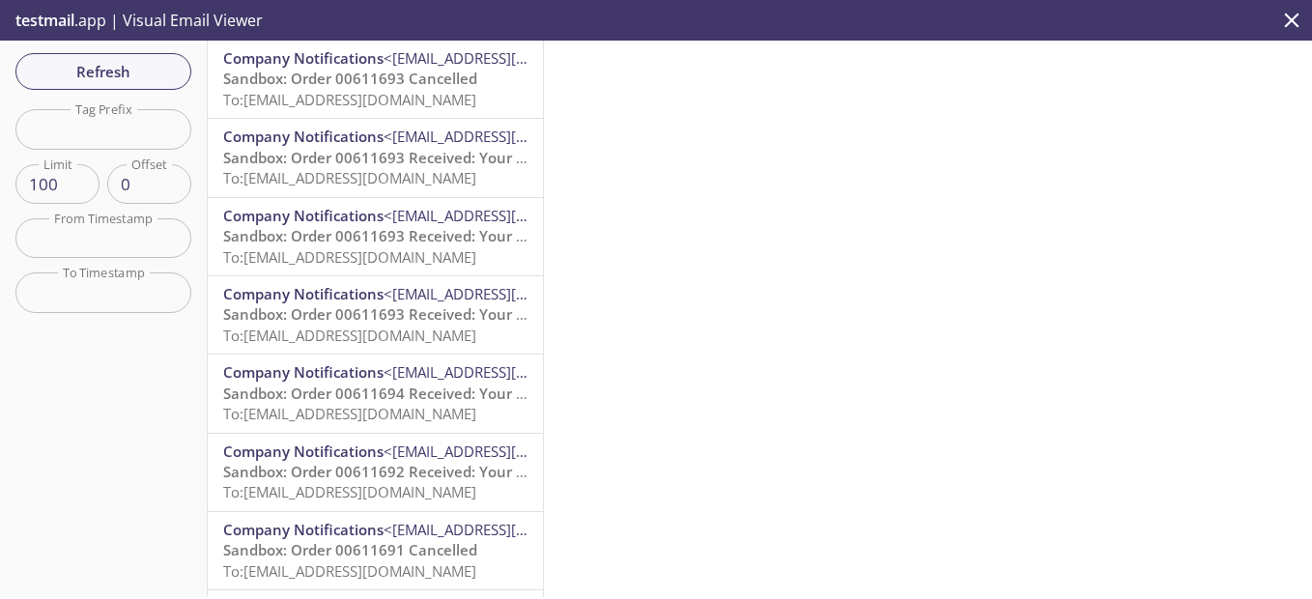
click at [111, 278] on input "text" at bounding box center [103, 292] width 176 height 40
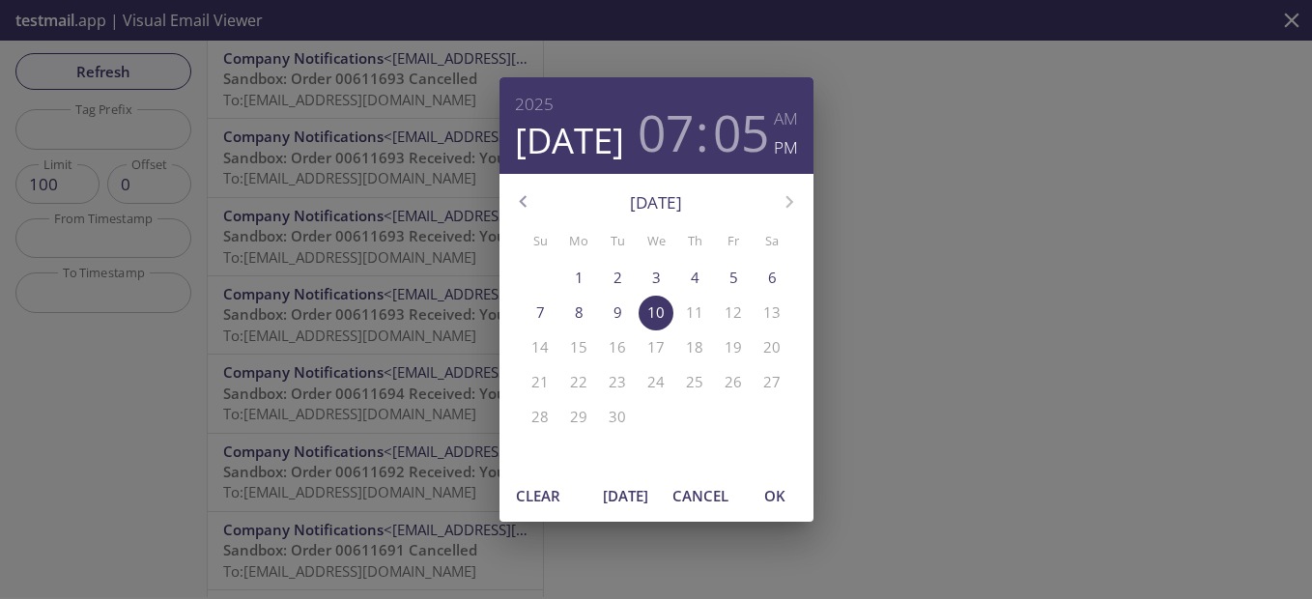
click at [112, 278] on div "[DATE] 07 : 05 AM PM [DATE] Su Mo Tu We Th Fr Sa 31 1 2 3 4 5 6 7 8 9 10 11 12 …" at bounding box center [656, 299] width 1312 height 599
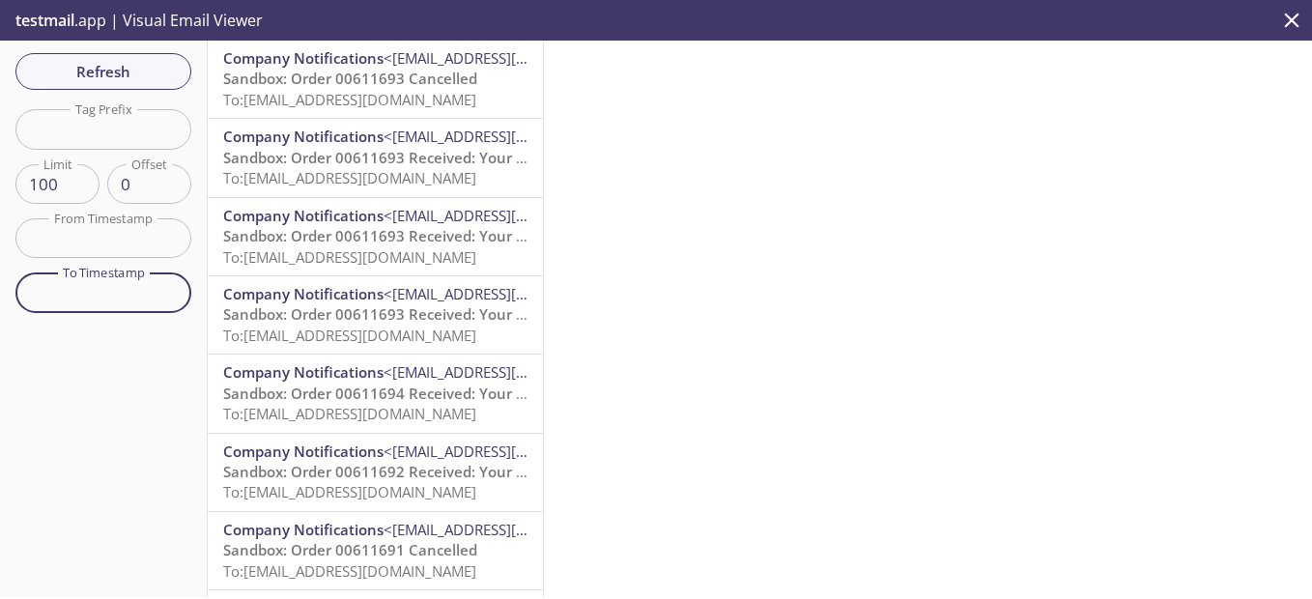
click at [370, 94] on span "To: [EMAIL_ADDRESS][DOMAIN_NAME]" at bounding box center [349, 99] width 253 height 19
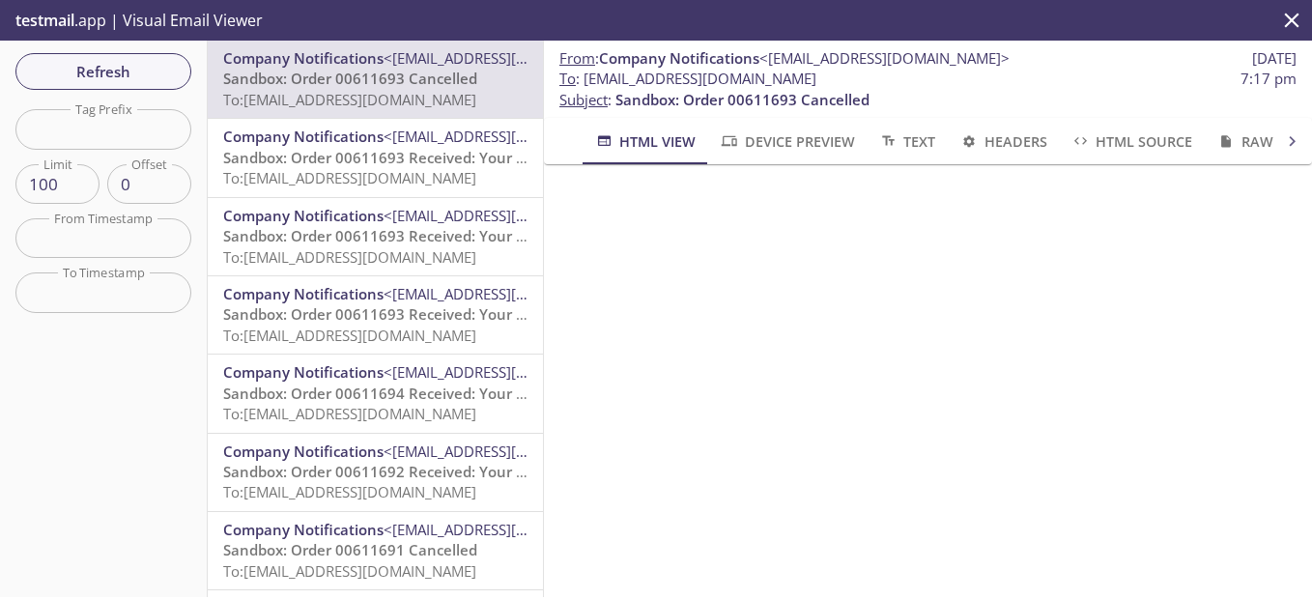
click at [366, 168] on span "To: [EMAIL_ADDRESS][DOMAIN_NAME]" at bounding box center [349, 177] width 253 height 19
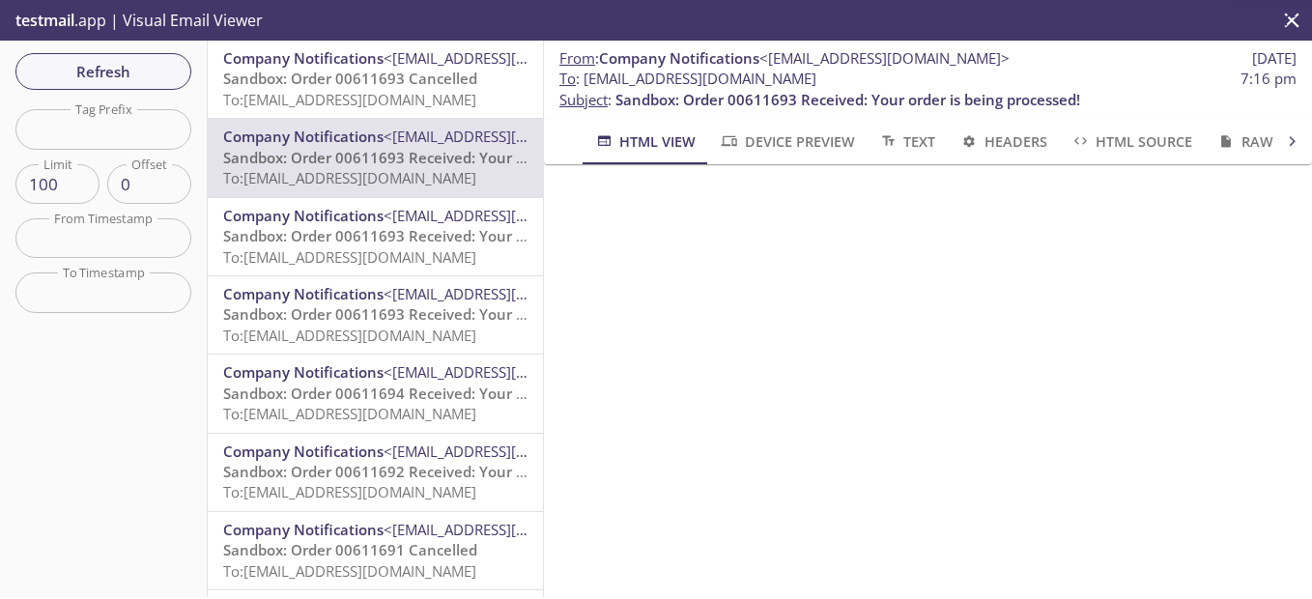
click at [361, 244] on span "Sandbox: Order 00611693 Received: Your order is being processed!" at bounding box center [455, 235] width 465 height 19
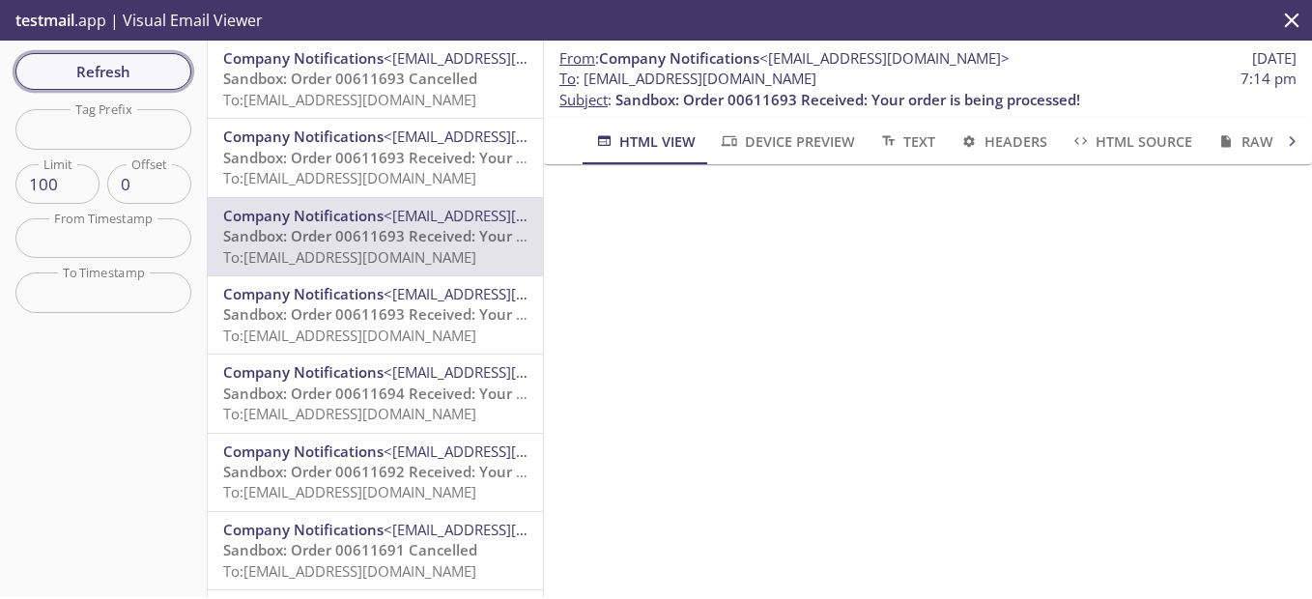
click at [118, 73] on span "Refresh" at bounding box center [103, 71] width 145 height 25
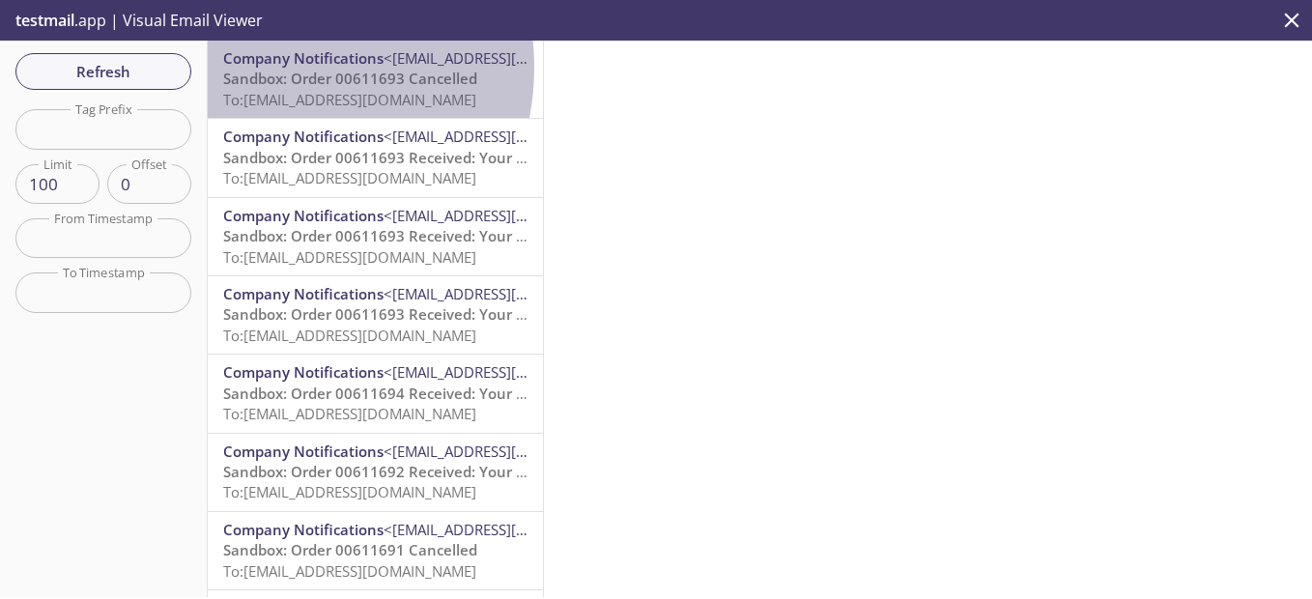
click at [270, 68] on span "Company Notifications <[EMAIL_ADDRESS][DOMAIN_NAME]>" at bounding box center [375, 58] width 304 height 20
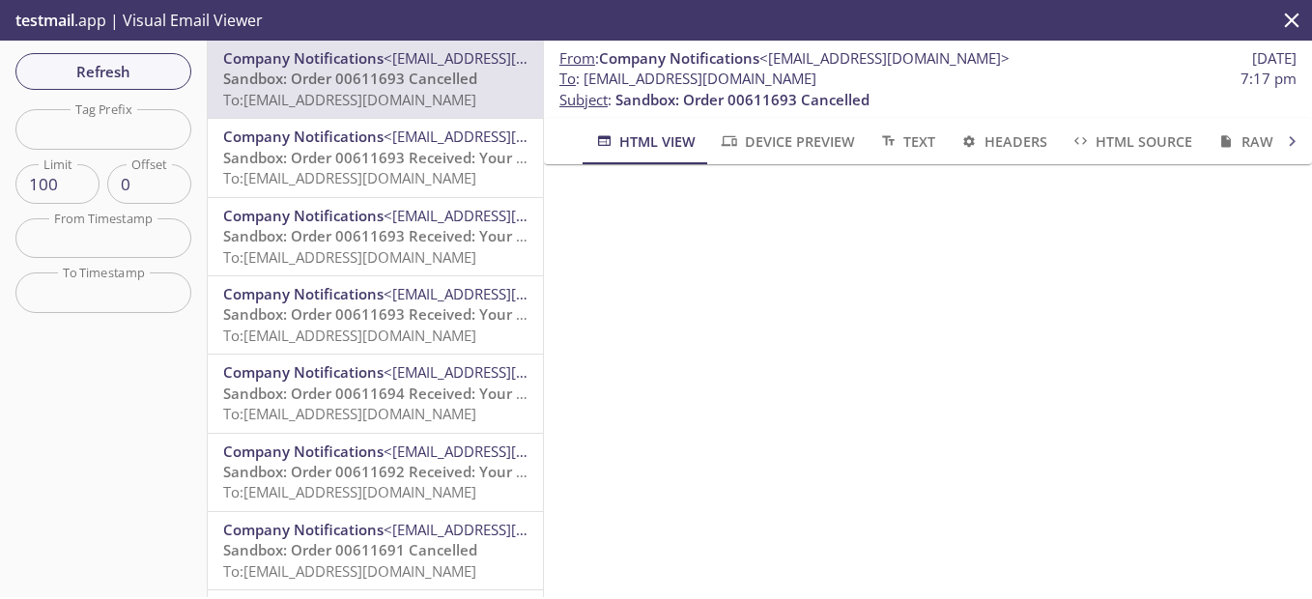
click at [301, 159] on span "Sandbox: Order 00611693 Received: Your order is being processed!" at bounding box center [455, 157] width 465 height 19
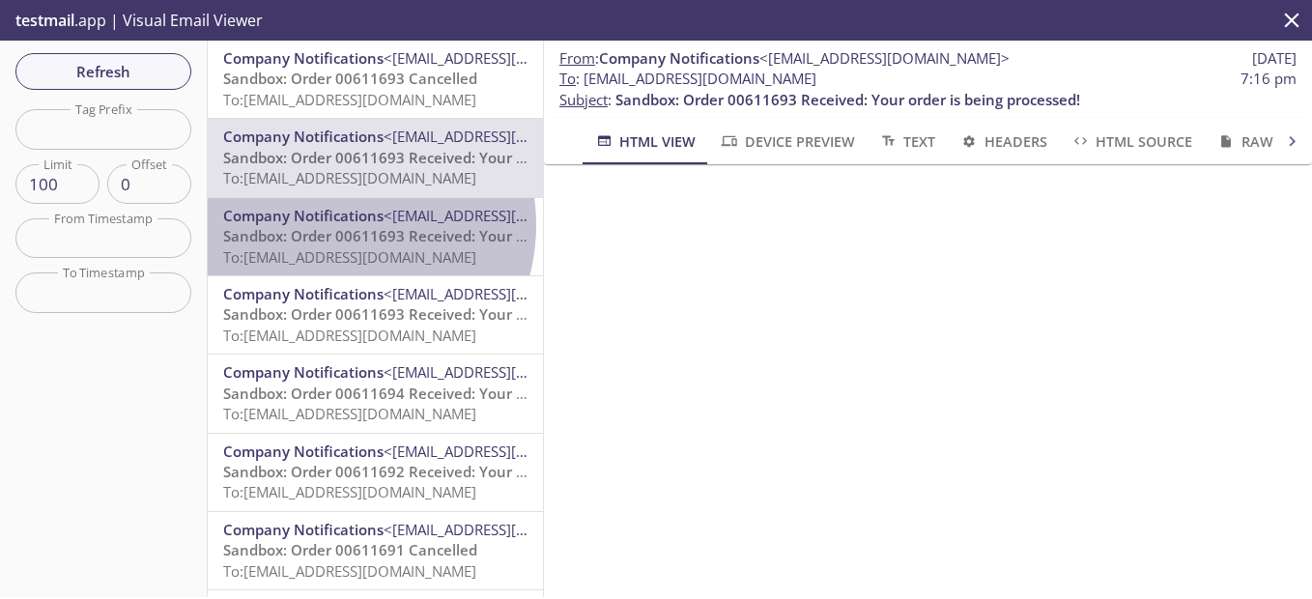
click at [329, 225] on span "Company Notifications <[EMAIL_ADDRESS][DOMAIN_NAME]>" at bounding box center [375, 216] width 304 height 20
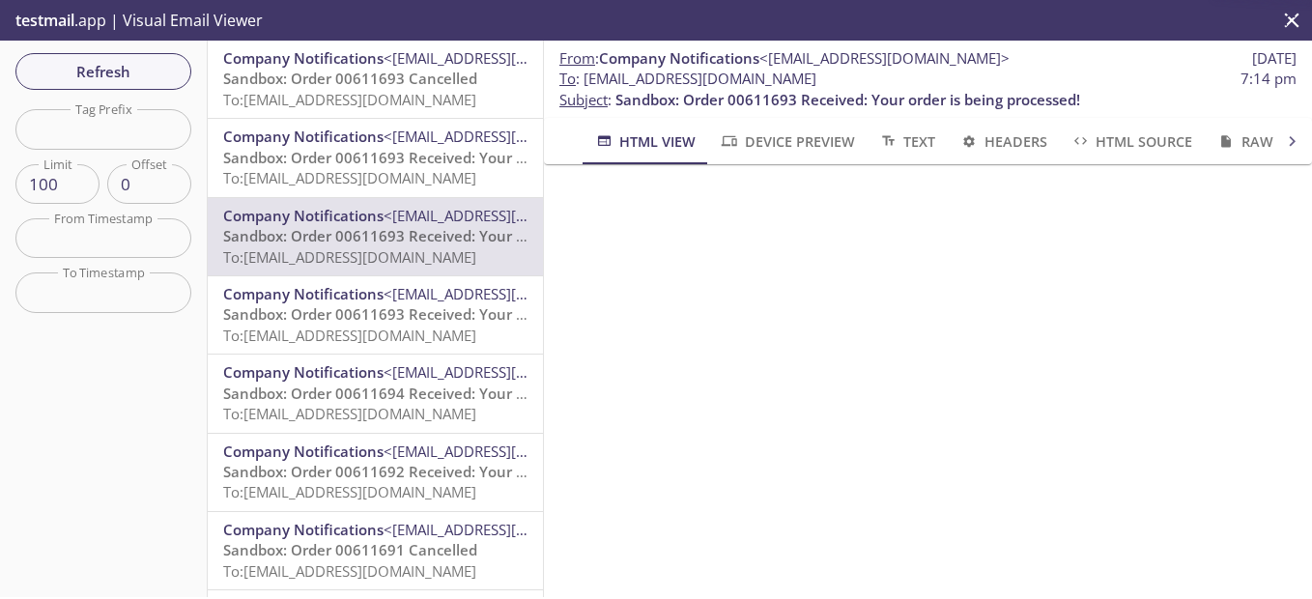
click at [339, 305] on span "Sandbox: Order 00611693 Received: Your order is being processed!" at bounding box center [455, 313] width 465 height 19
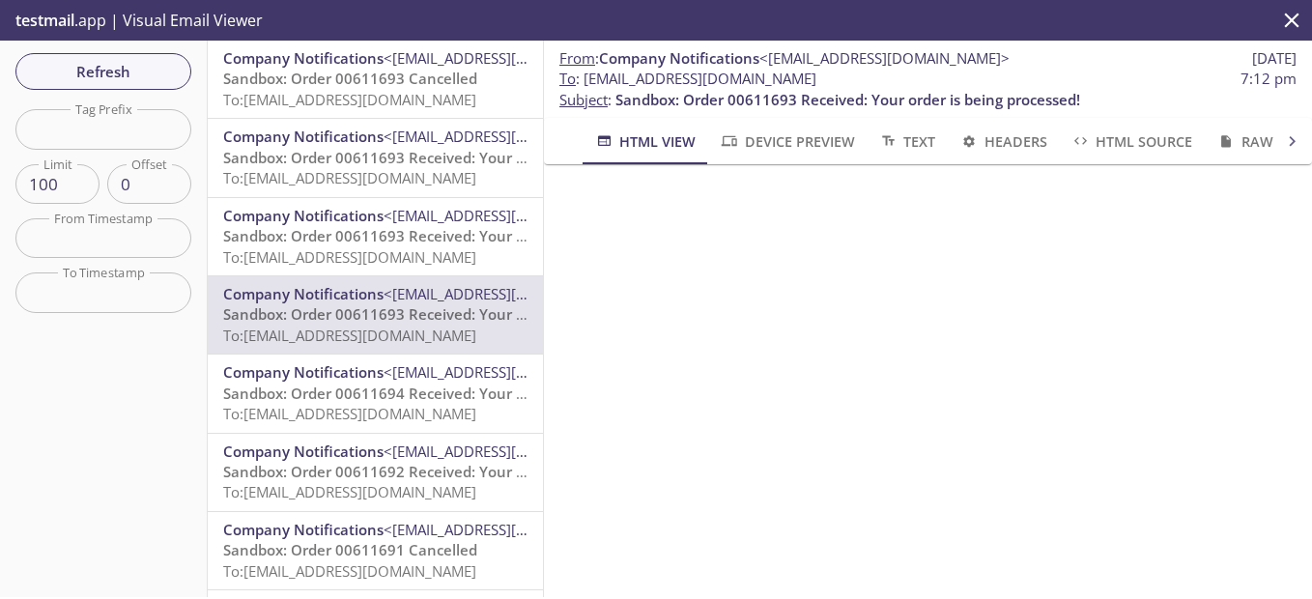
click at [411, 74] on span "Sandbox: Order 00611693 Cancelled" at bounding box center [350, 78] width 254 height 19
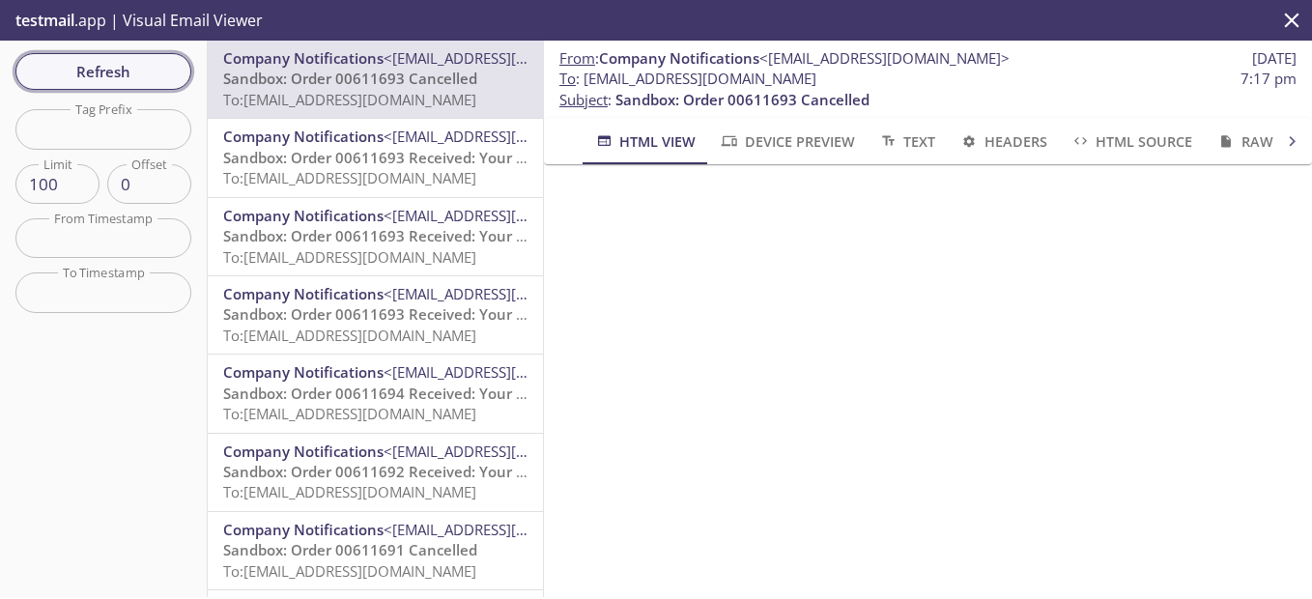
click at [146, 66] on span "Refresh" at bounding box center [103, 71] width 145 height 25
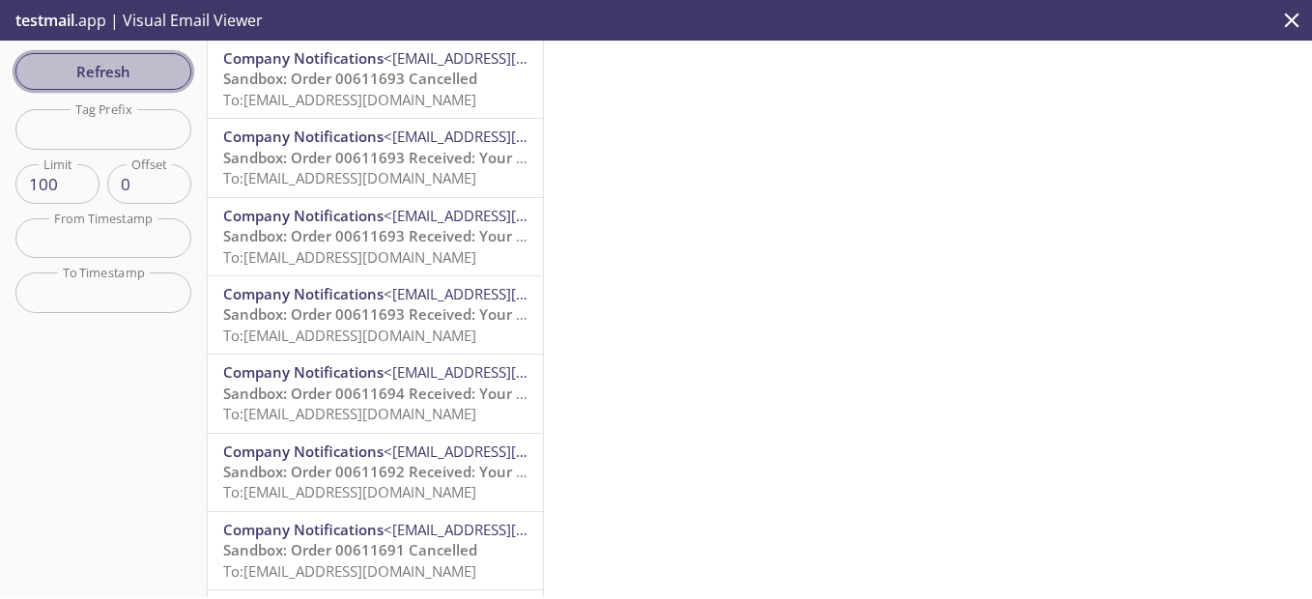
click at [134, 71] on span "Refresh" at bounding box center [103, 71] width 145 height 25
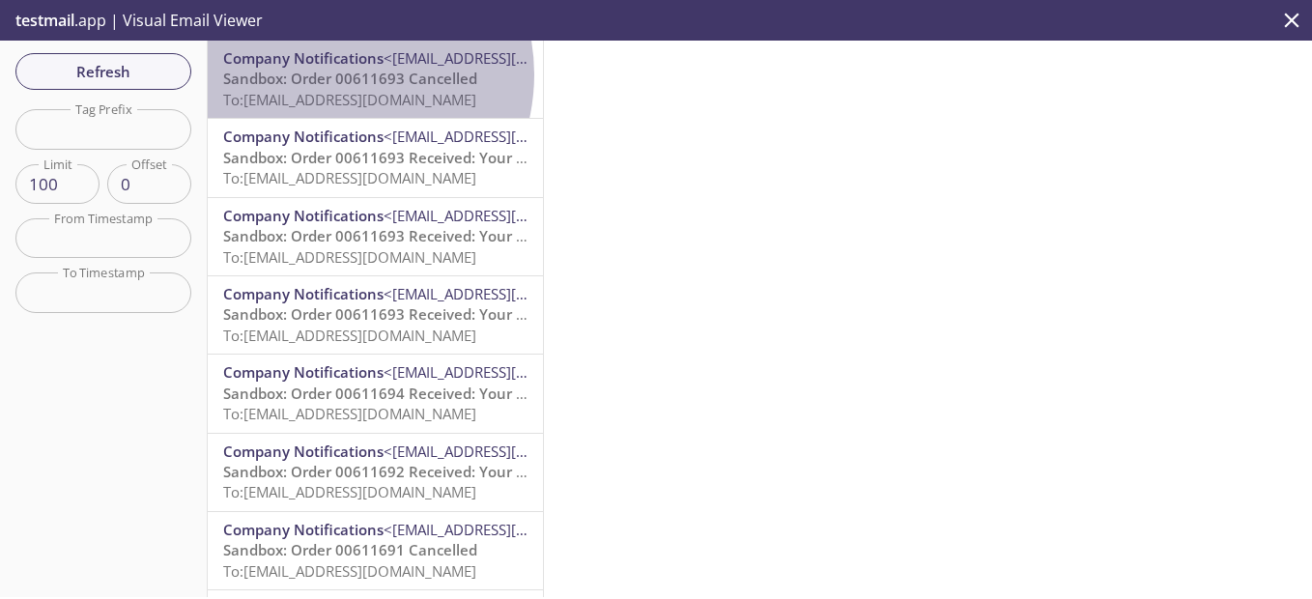
click at [330, 74] on span "Sandbox: Order 00611693 Cancelled" at bounding box center [350, 78] width 254 height 19
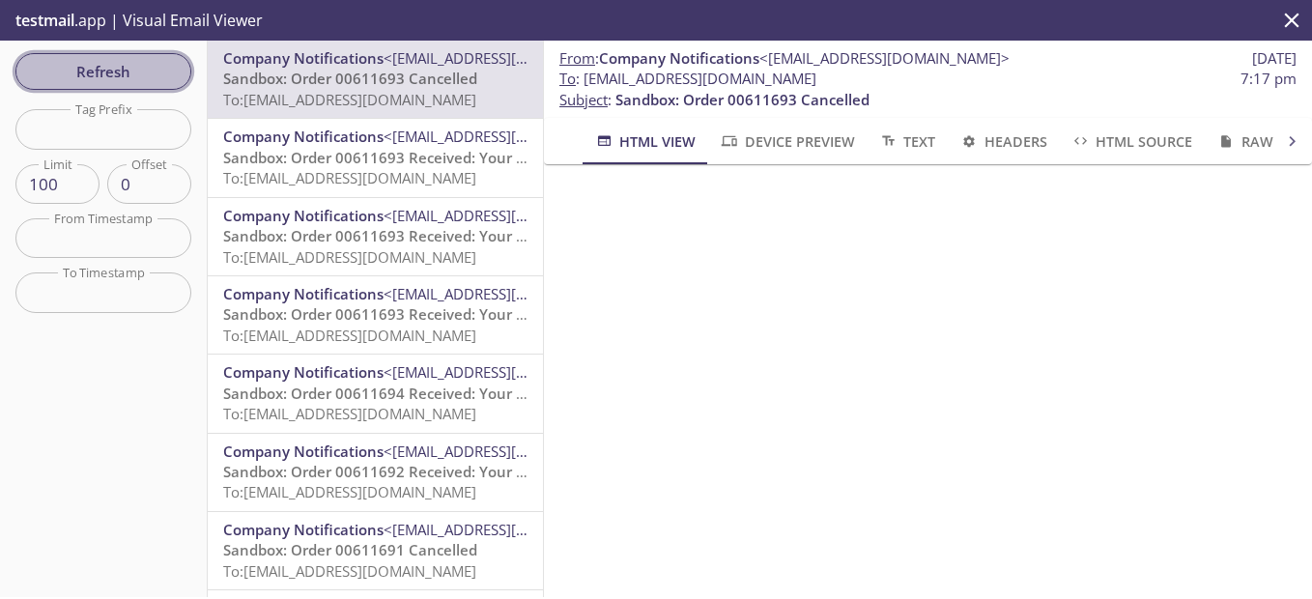
click at [144, 70] on span "Refresh" at bounding box center [103, 71] width 145 height 25
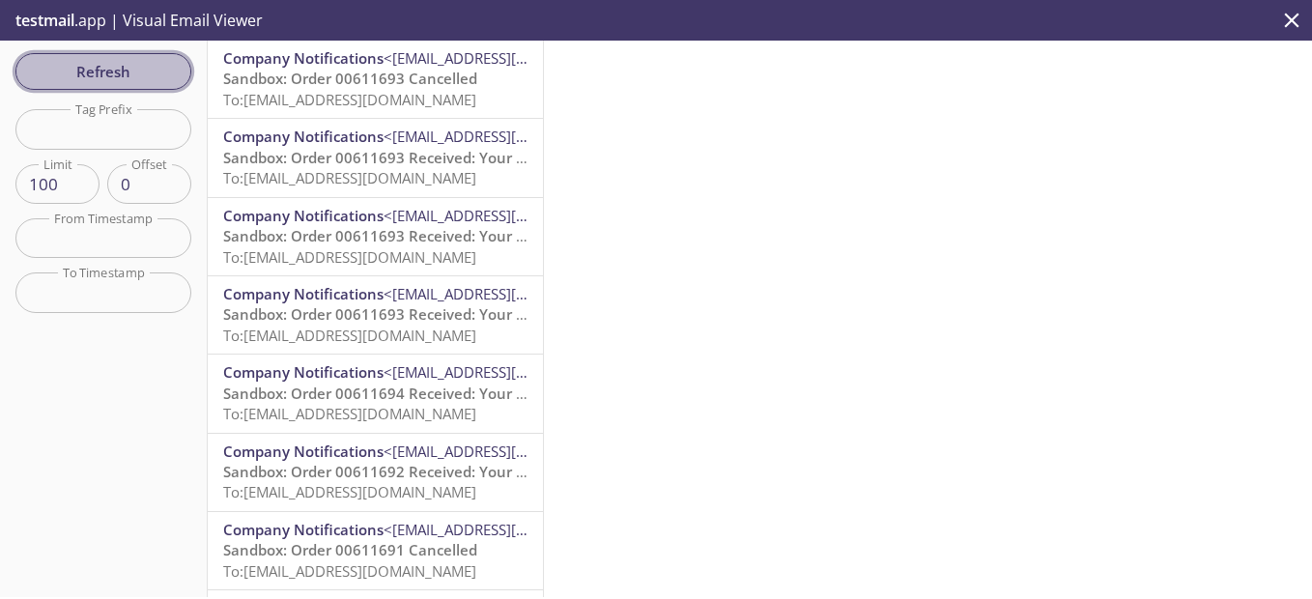
click at [144, 70] on span "Refresh" at bounding box center [103, 71] width 145 height 25
click at [110, 69] on span "Refresh" at bounding box center [103, 71] width 145 height 25
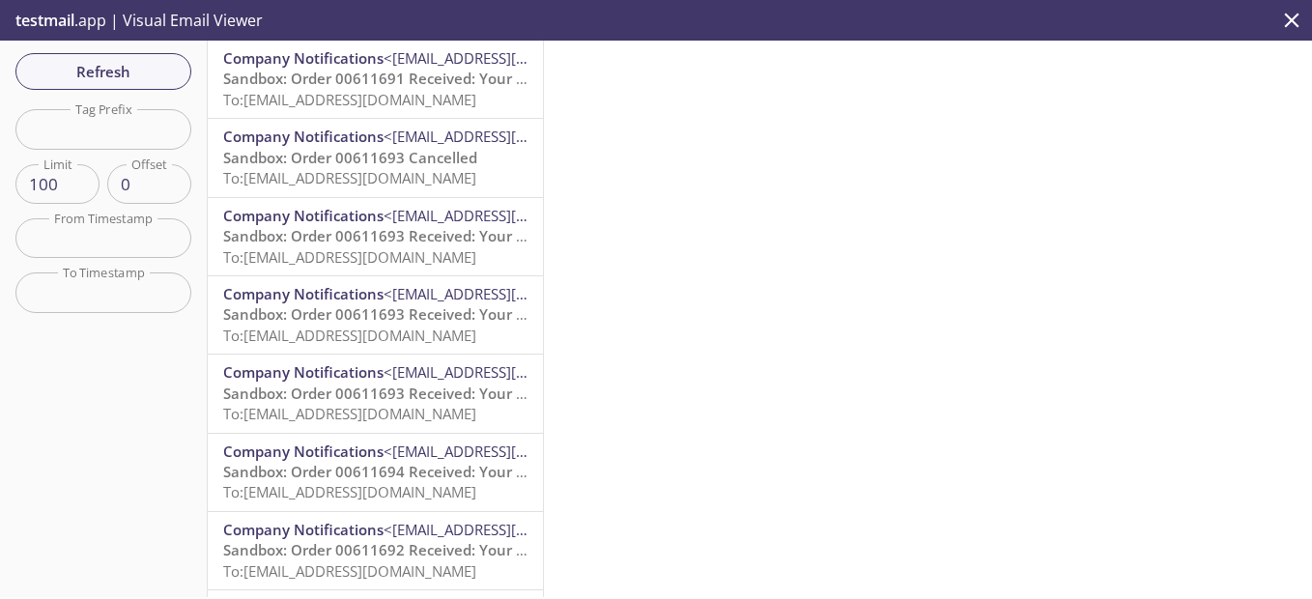
click at [321, 73] on span "Sandbox: Order 00611691 Received: Your order is being processed!" at bounding box center [455, 78] width 465 height 19
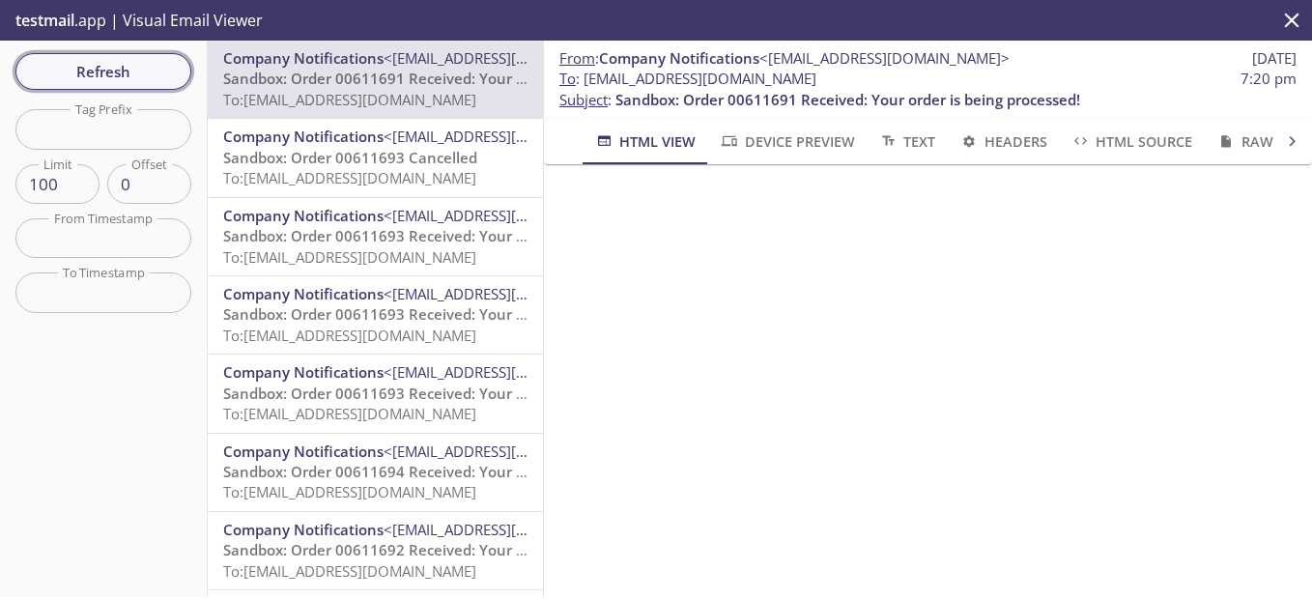
click at [116, 79] on span "Refresh" at bounding box center [103, 71] width 145 height 25
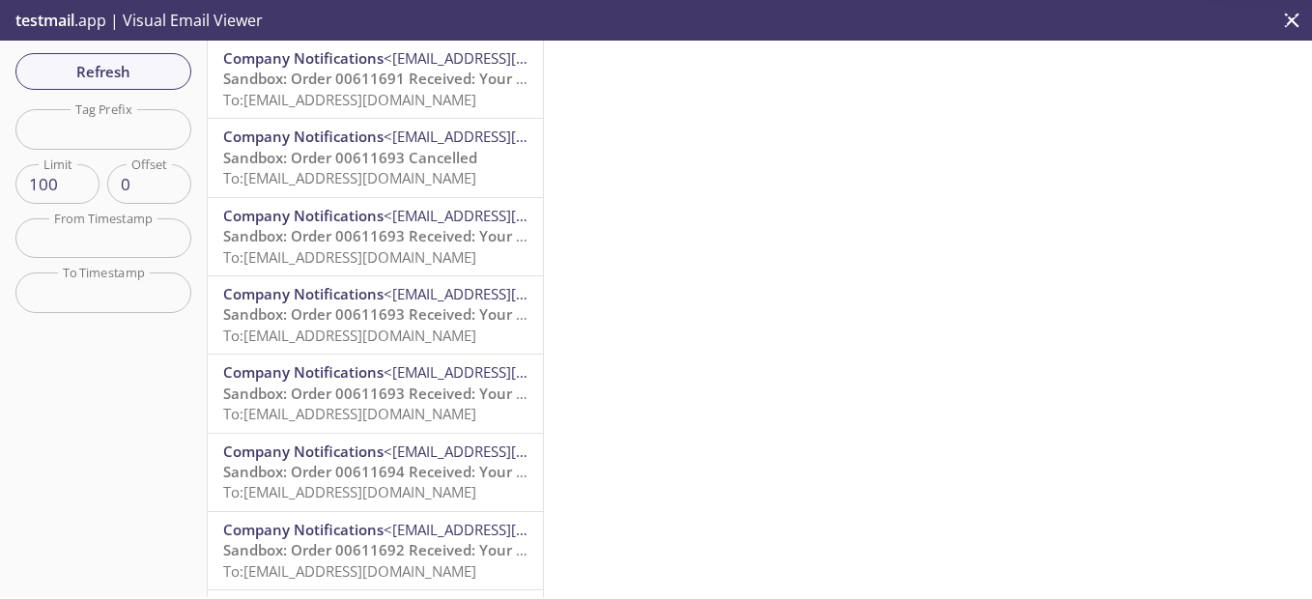
click at [335, 75] on span "Sandbox: Order 00611691 Received: Your order is being processed!" at bounding box center [455, 78] width 465 height 19
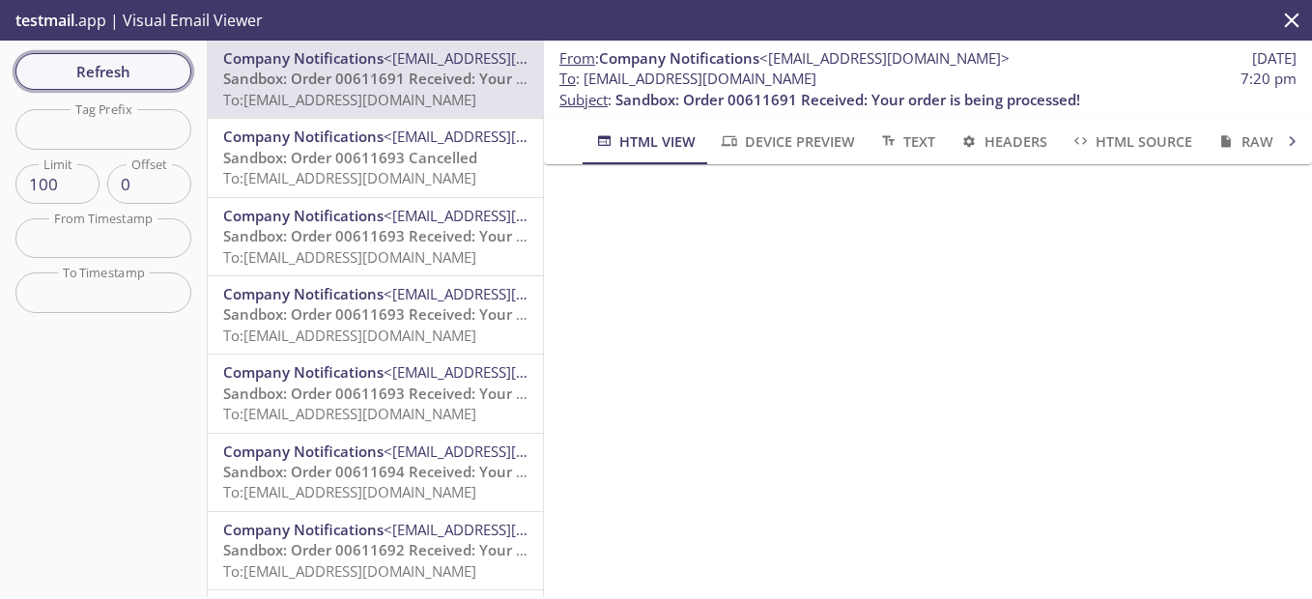
click at [114, 43] on div "Refresh Filters Tag Prefix Tag Prefix Limit 100 Limit Offset 0 Offset From Time…" at bounding box center [104, 319] width 208 height 557
click at [118, 67] on span "Refresh" at bounding box center [103, 71] width 145 height 25
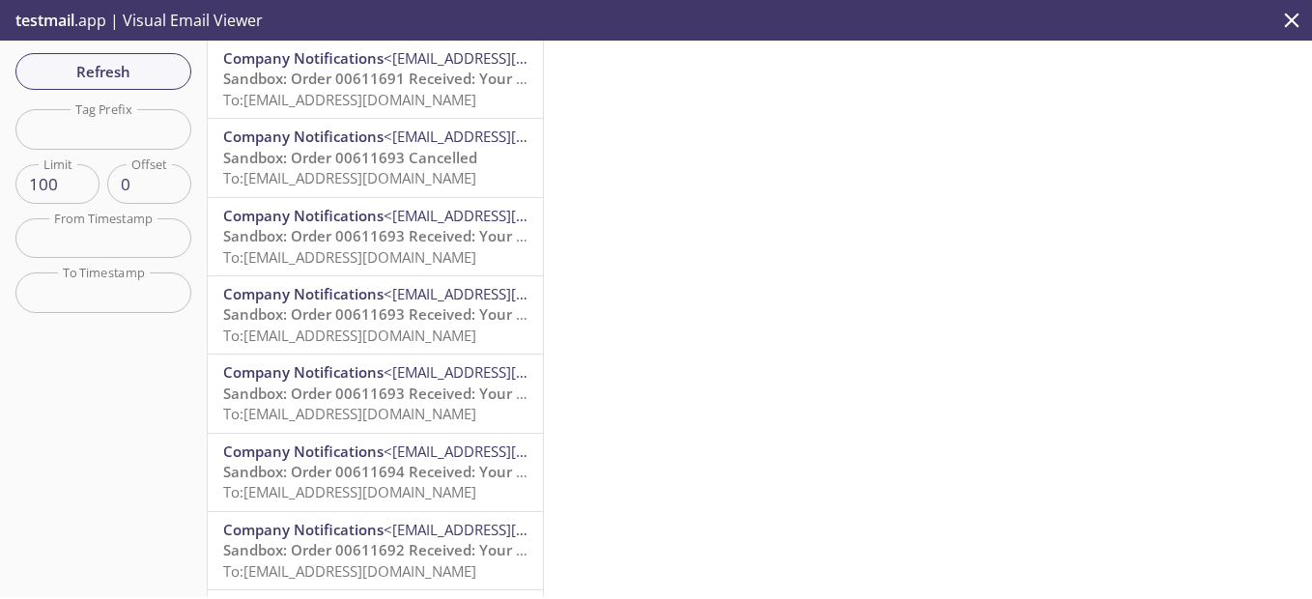
click at [338, 99] on span "To: [EMAIL_ADDRESS][DOMAIN_NAME]" at bounding box center [349, 99] width 253 height 19
